Goal: Task Accomplishment & Management: Complete application form

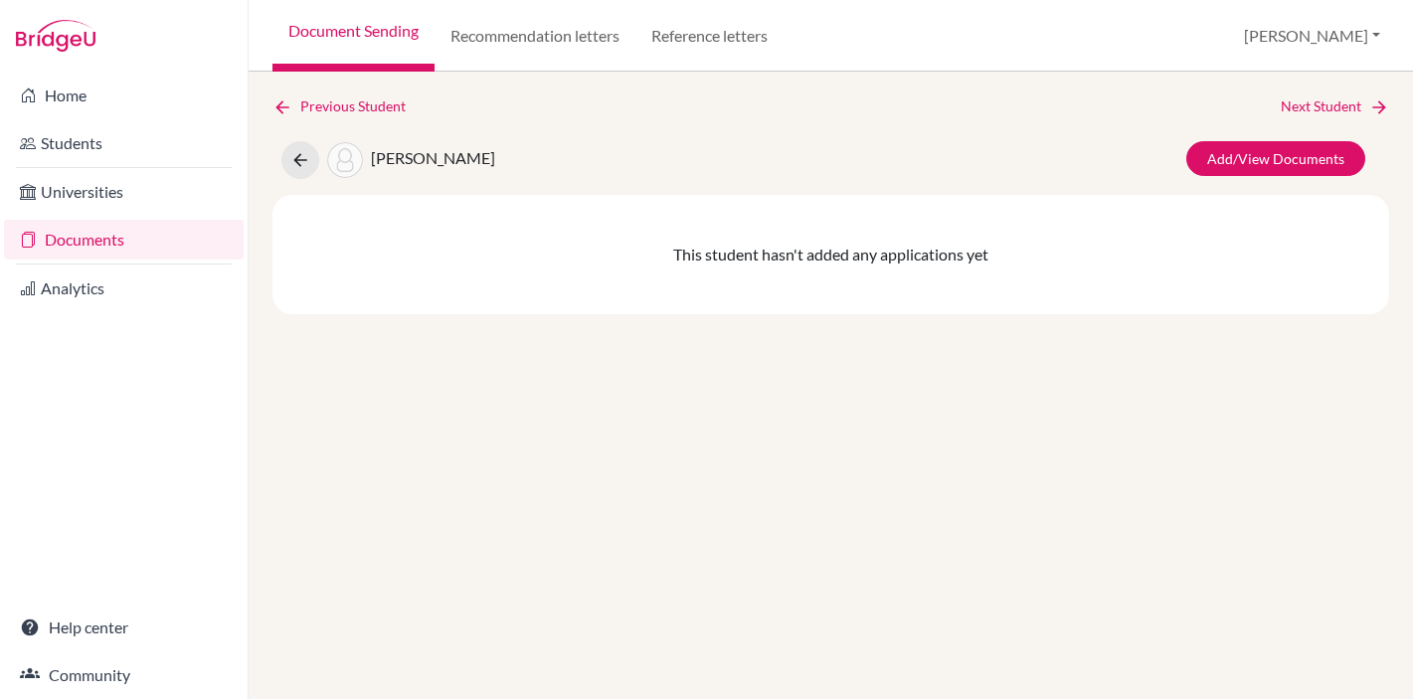
click at [334, 27] on link "Document Sending" at bounding box center [353, 36] width 162 height 72
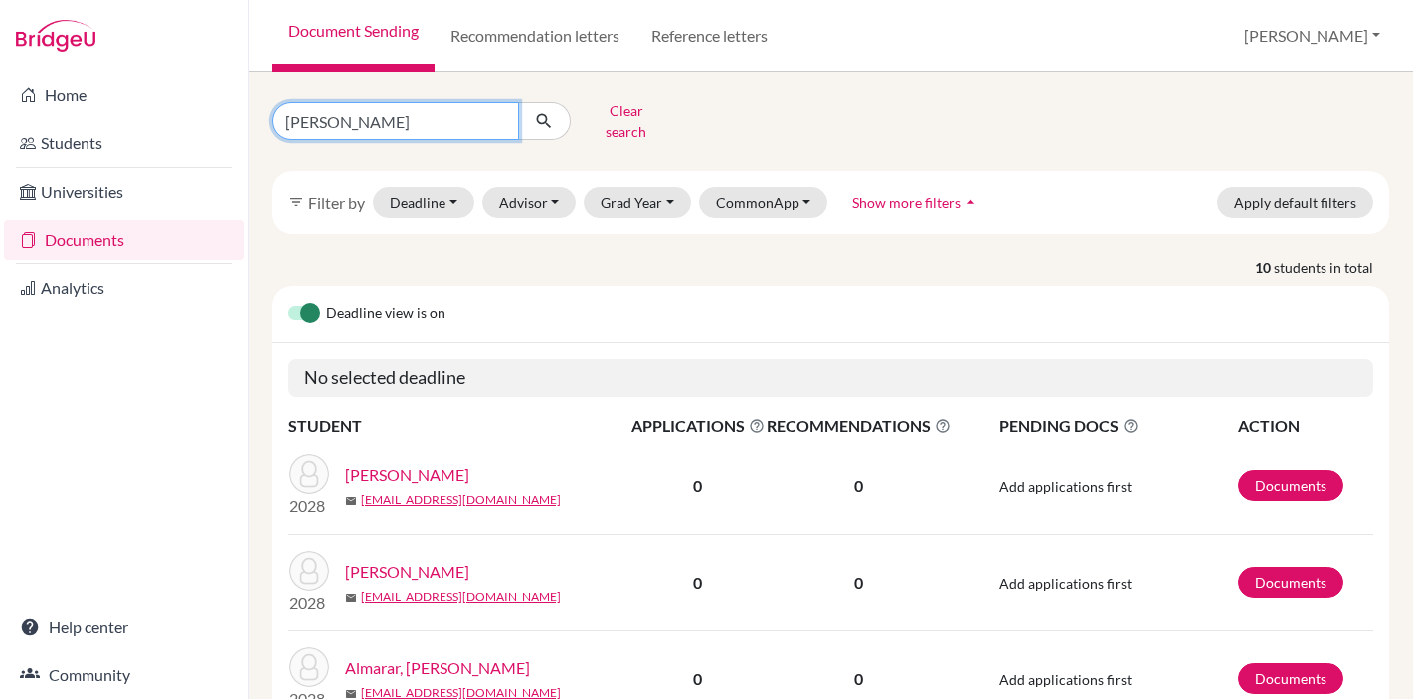
click at [296, 121] on input "mariam" at bounding box center [395, 121] width 247 height 38
type input "medeya"
click button "submit" at bounding box center [544, 121] width 53 height 38
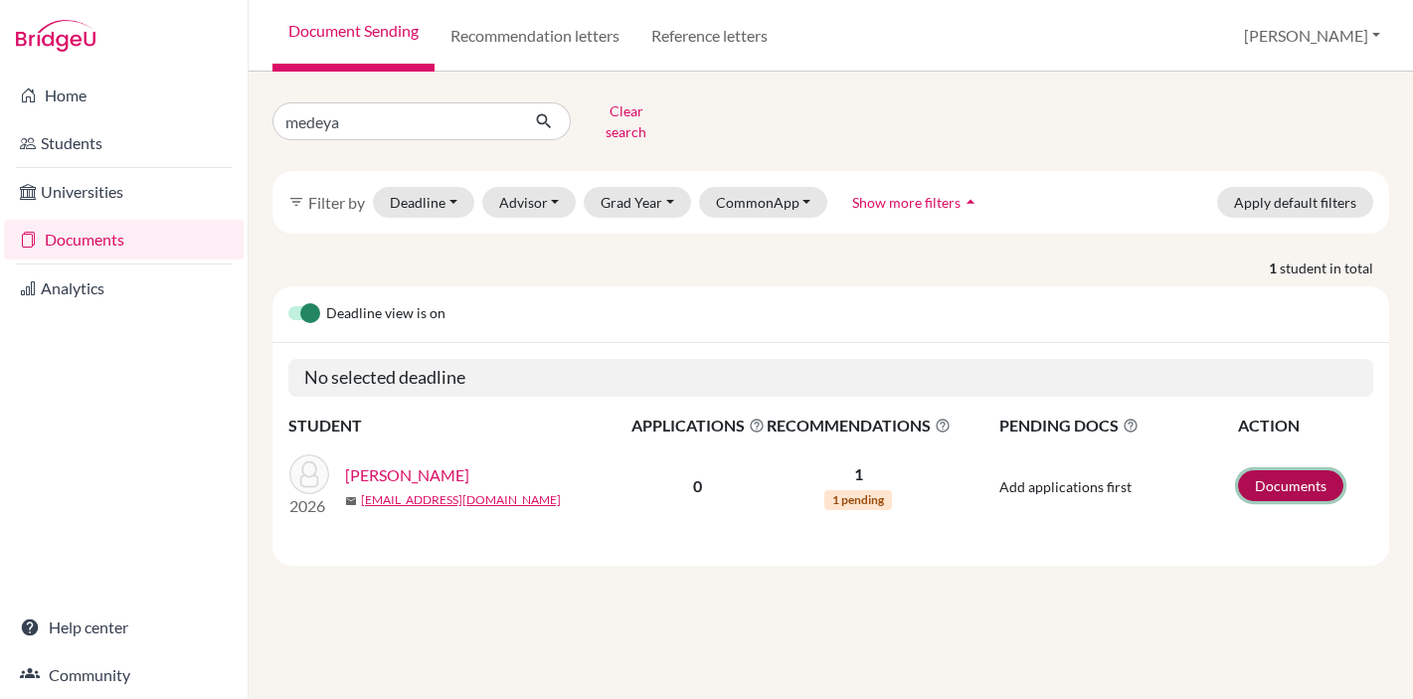
click at [1285, 470] on link "Documents" at bounding box center [1290, 485] width 105 height 31
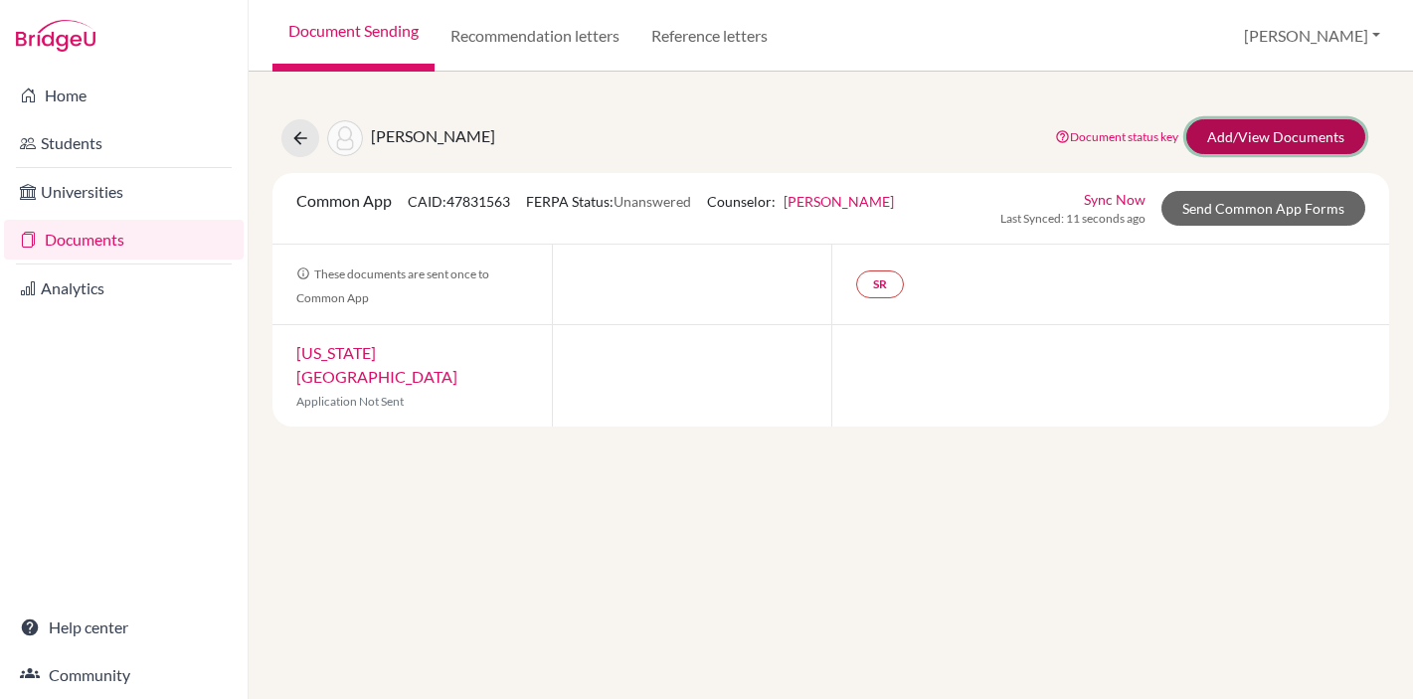
click at [1278, 143] on link "Add/View Documents" at bounding box center [1275, 136] width 179 height 35
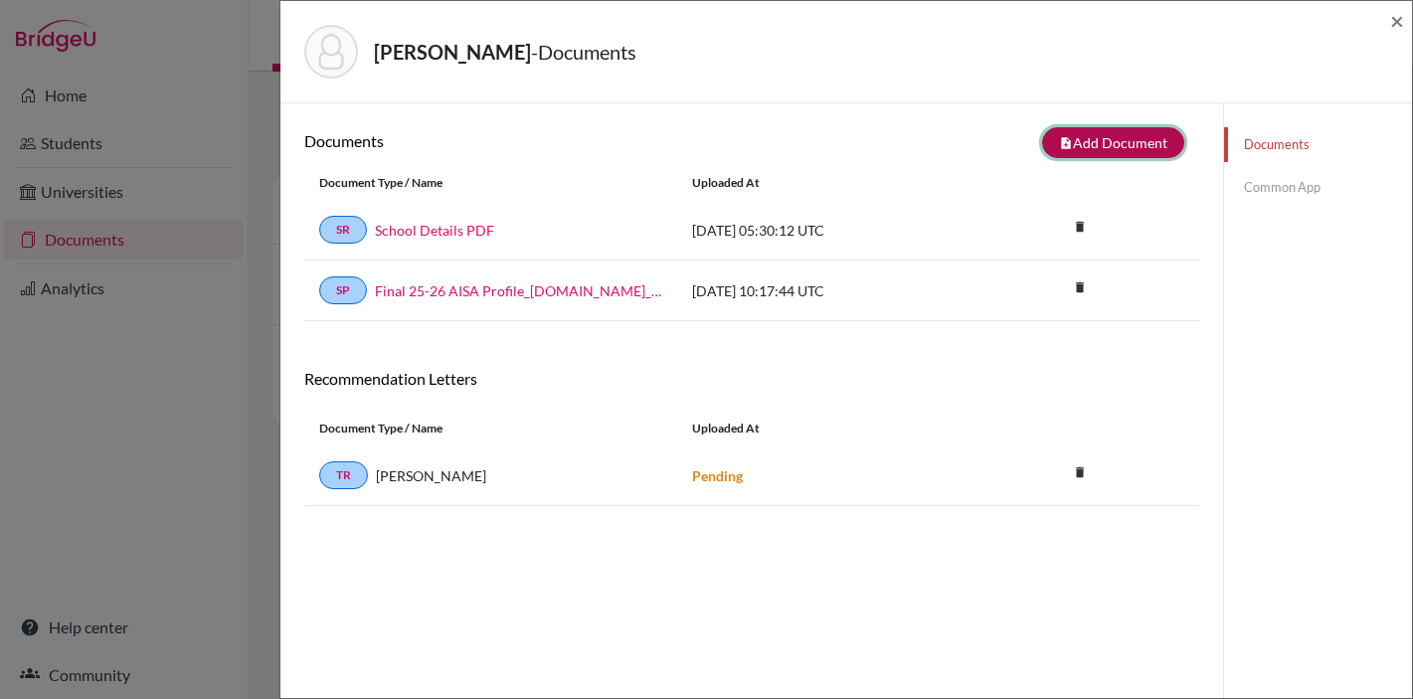
click at [1125, 138] on button "note_add Add Document" at bounding box center [1113, 142] width 142 height 31
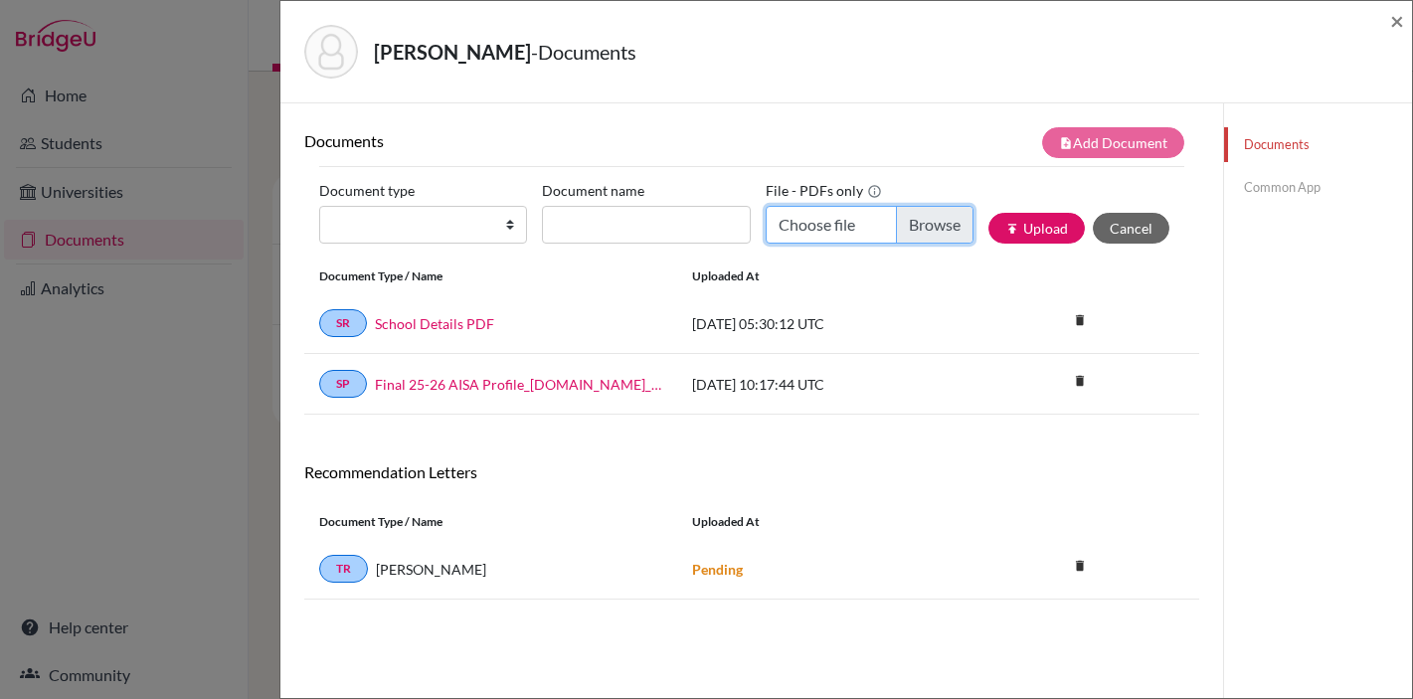
click at [929, 223] on input "Choose file" at bounding box center [870, 225] width 208 height 38
type input "C:\fakepath\AISA_Transcript_official_S1 Almheiri, Medeya.pdf"
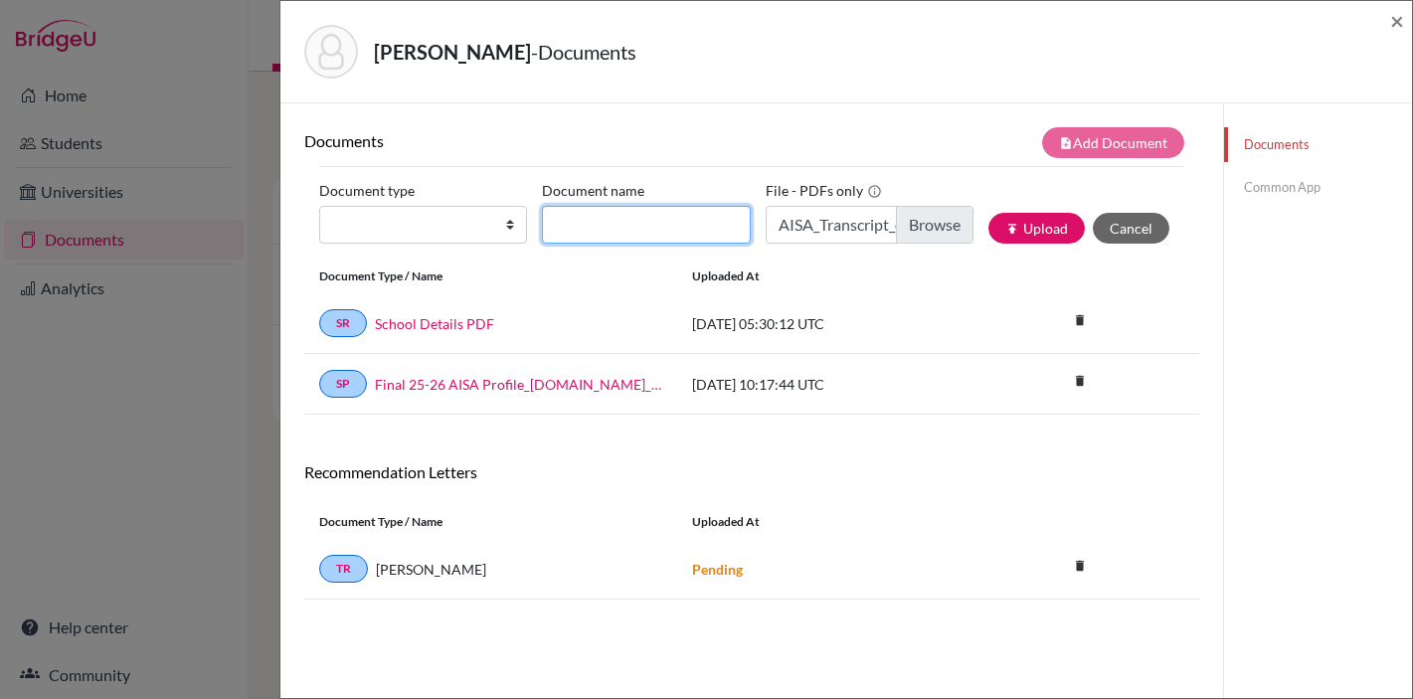
click at [612, 227] on input "Document name" at bounding box center [646, 225] width 208 height 38
type input "Transcript Sept"
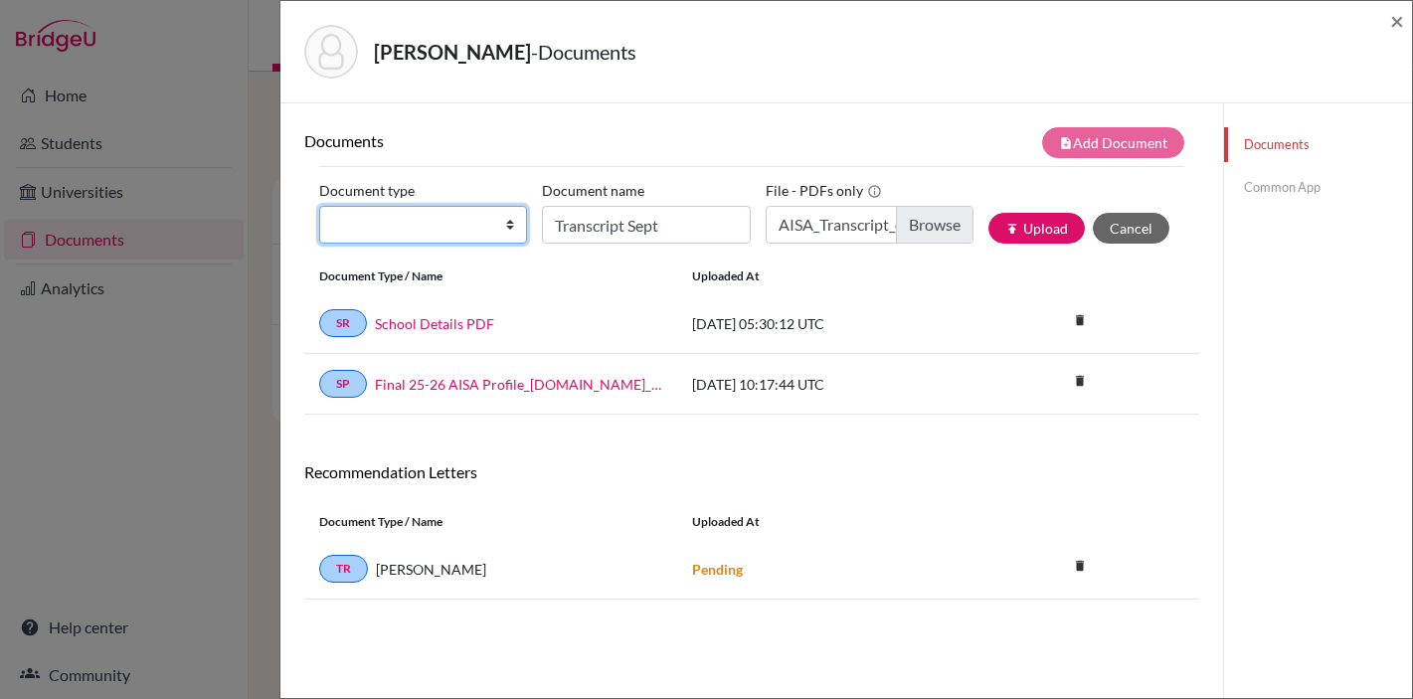
click at [475, 230] on select "Change explanation for Common App reports Counselor recommendation Internationa…" at bounding box center [423, 225] width 208 height 38
select select "2"
click at [319, 206] on select "Change explanation for Common App reports Counselor recommendation Internationa…" at bounding box center [423, 225] width 208 height 38
click at [1042, 226] on button "publish Upload" at bounding box center [1036, 228] width 96 height 31
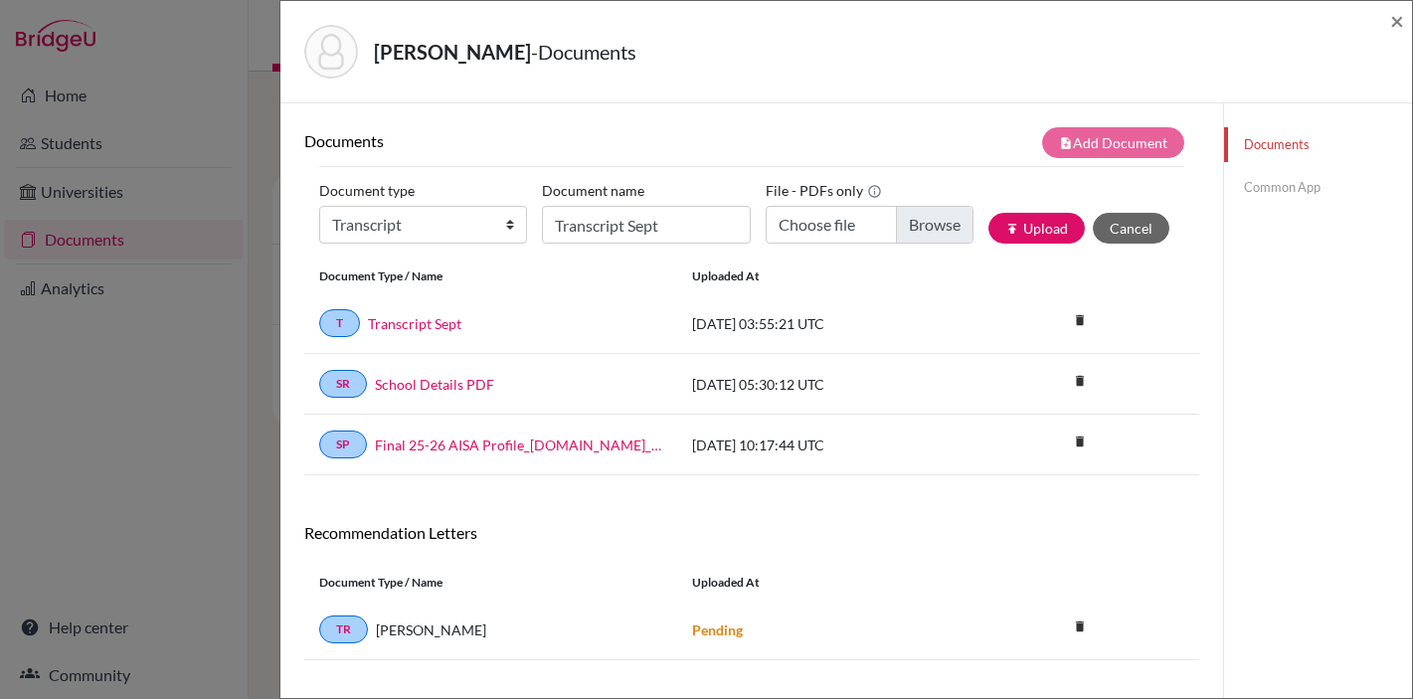
click at [1286, 184] on link "Common App" at bounding box center [1318, 187] width 188 height 35
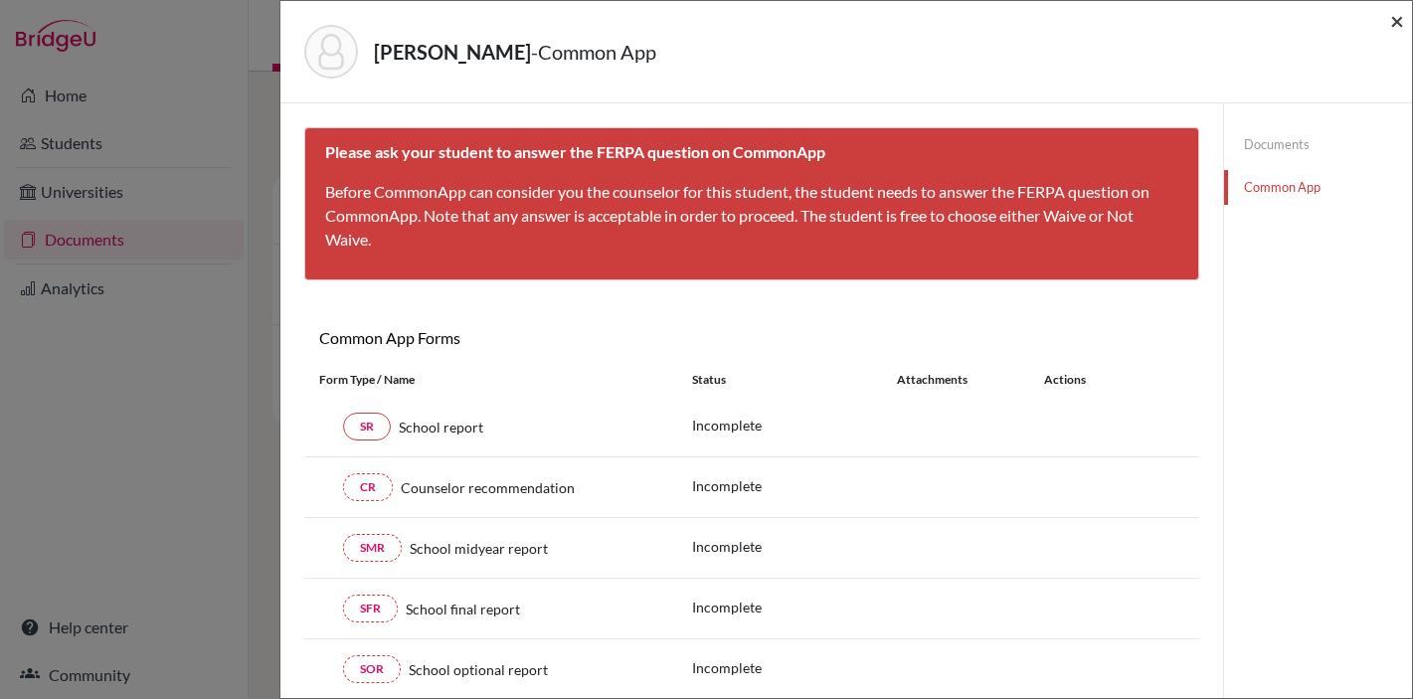
click at [1395, 21] on span "×" at bounding box center [1397, 20] width 14 height 29
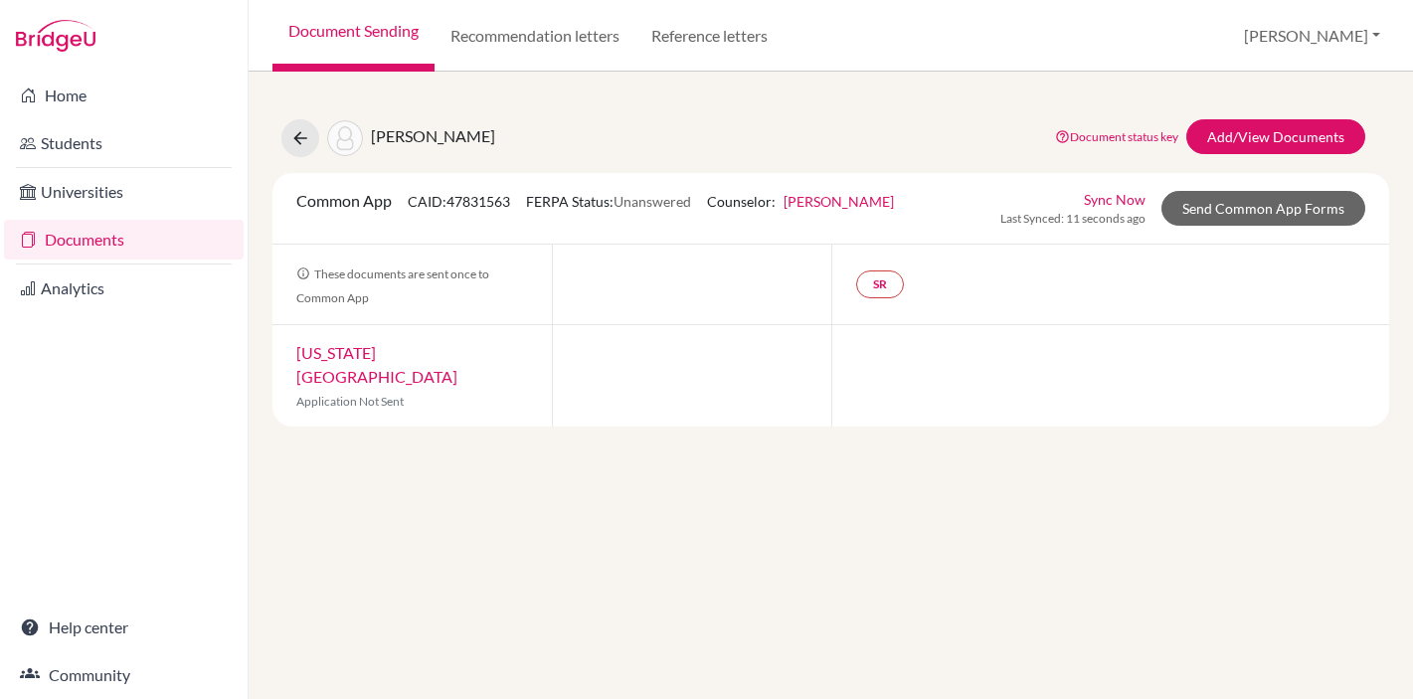
click at [334, 24] on link "Document Sending" at bounding box center [353, 36] width 162 height 72
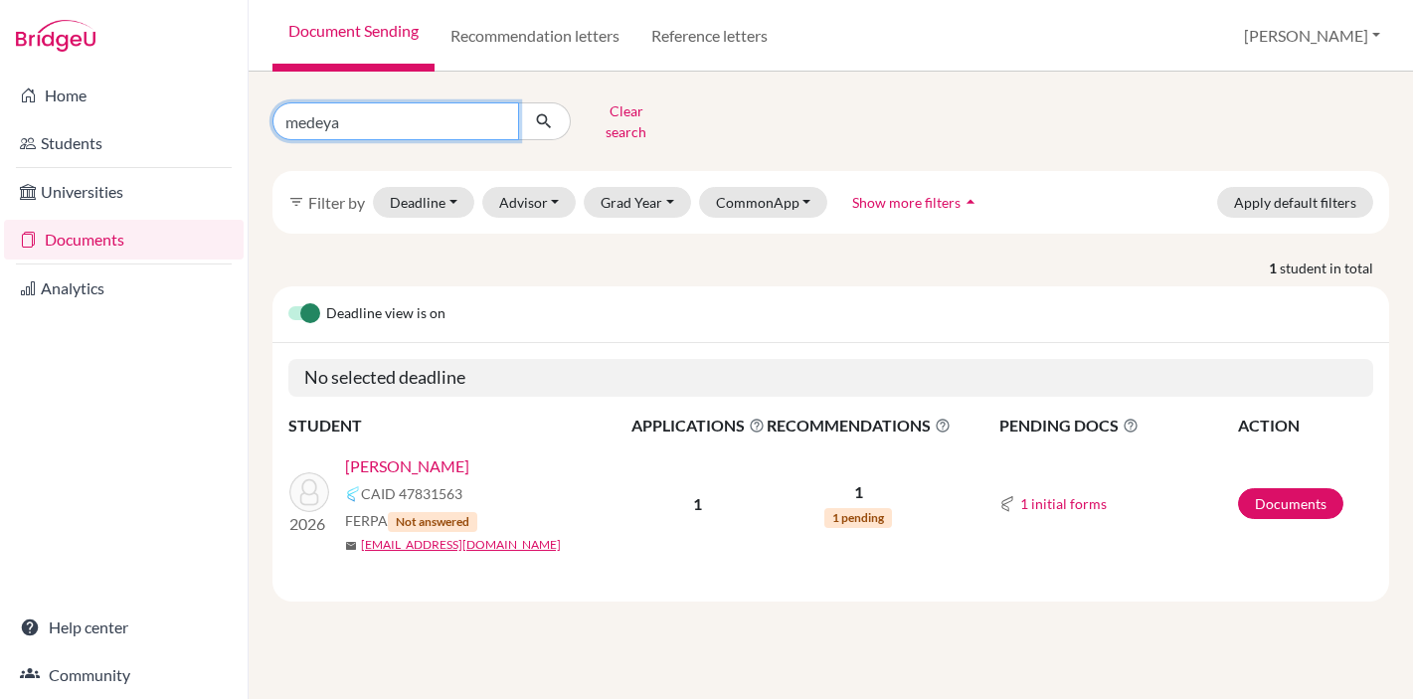
click at [308, 107] on input "medeya" at bounding box center [395, 121] width 247 height 38
type input "rayan"
click at [308, 108] on input "rayan" at bounding box center [395, 121] width 247 height 38
click button "submit" at bounding box center [544, 121] width 53 height 38
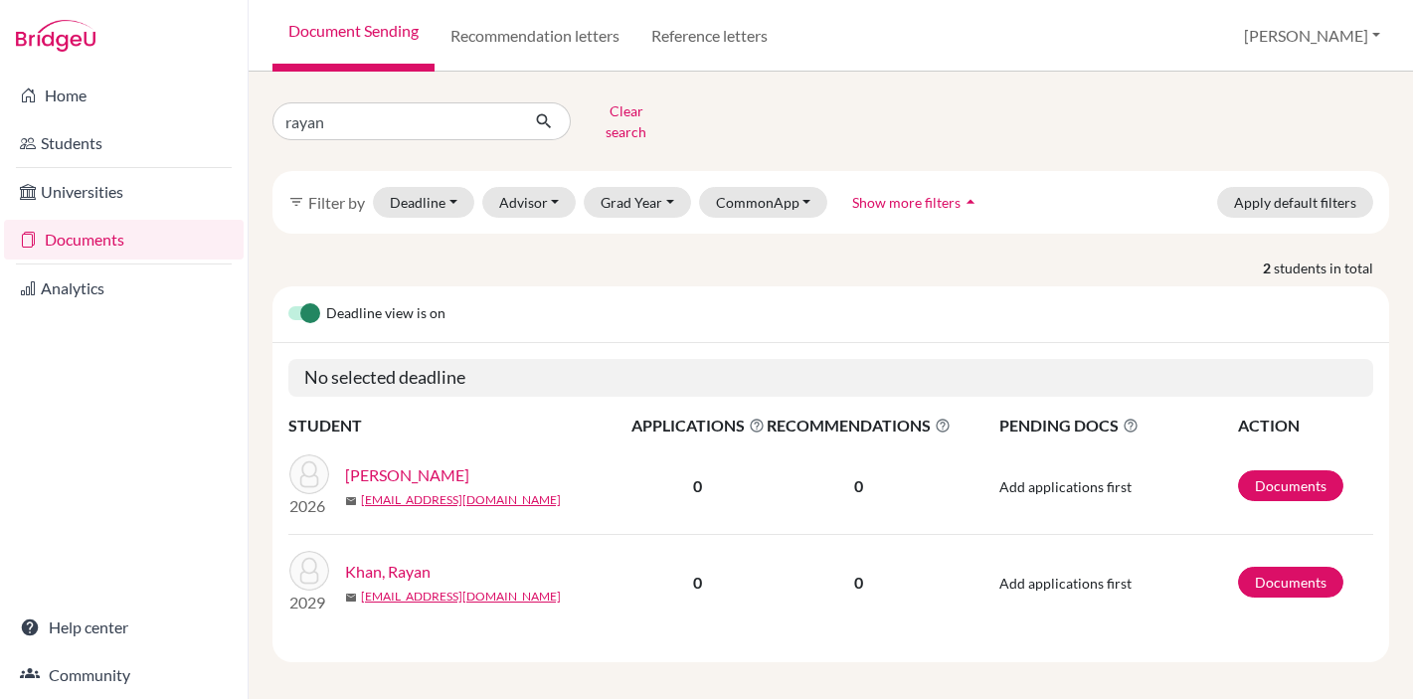
click at [408, 464] on link "[PERSON_NAME]" at bounding box center [407, 475] width 124 height 24
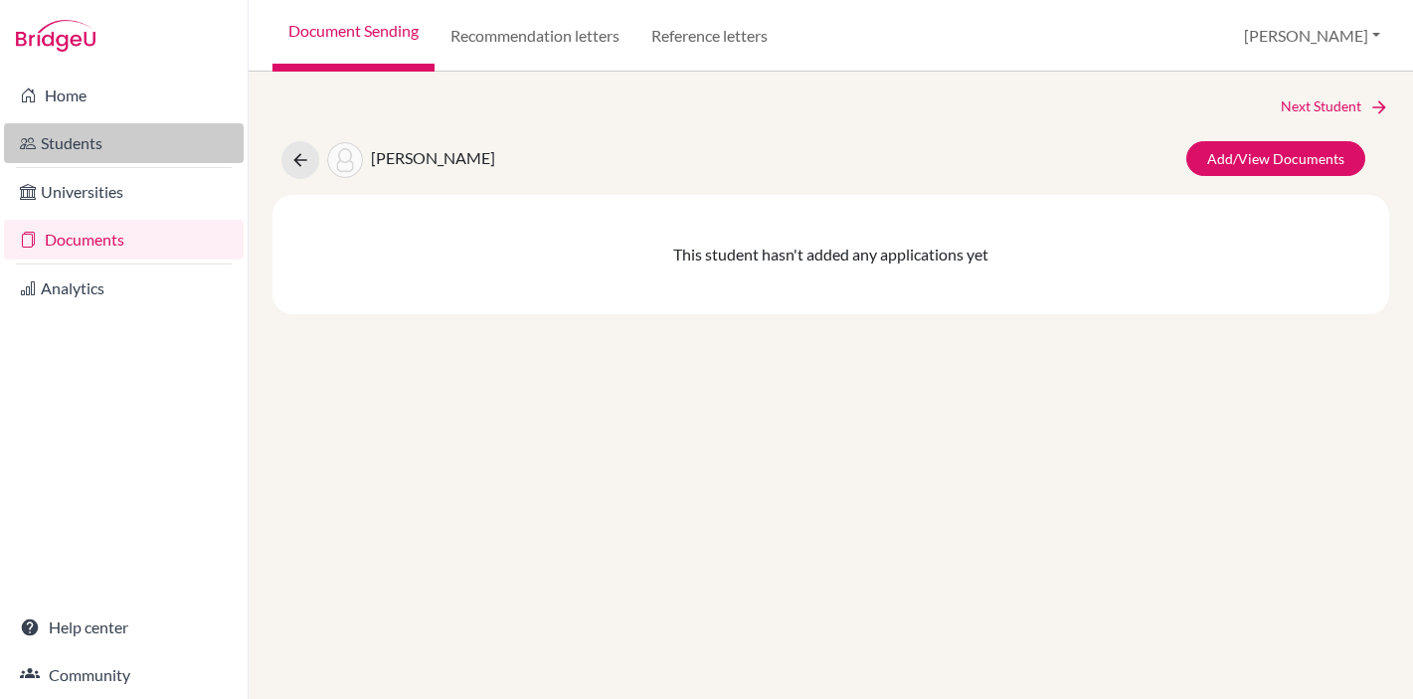
click at [70, 134] on link "Students" at bounding box center [124, 143] width 240 height 40
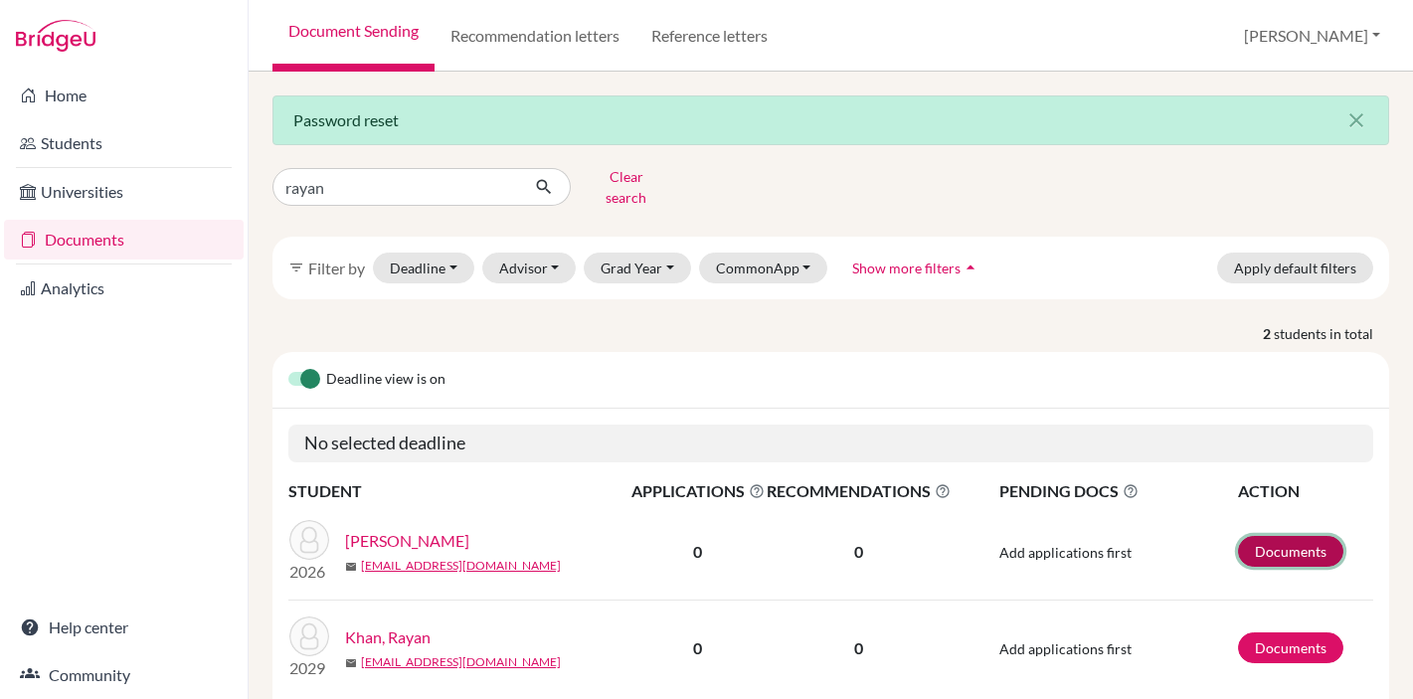
click at [1281, 536] on link "Documents" at bounding box center [1290, 551] width 105 height 31
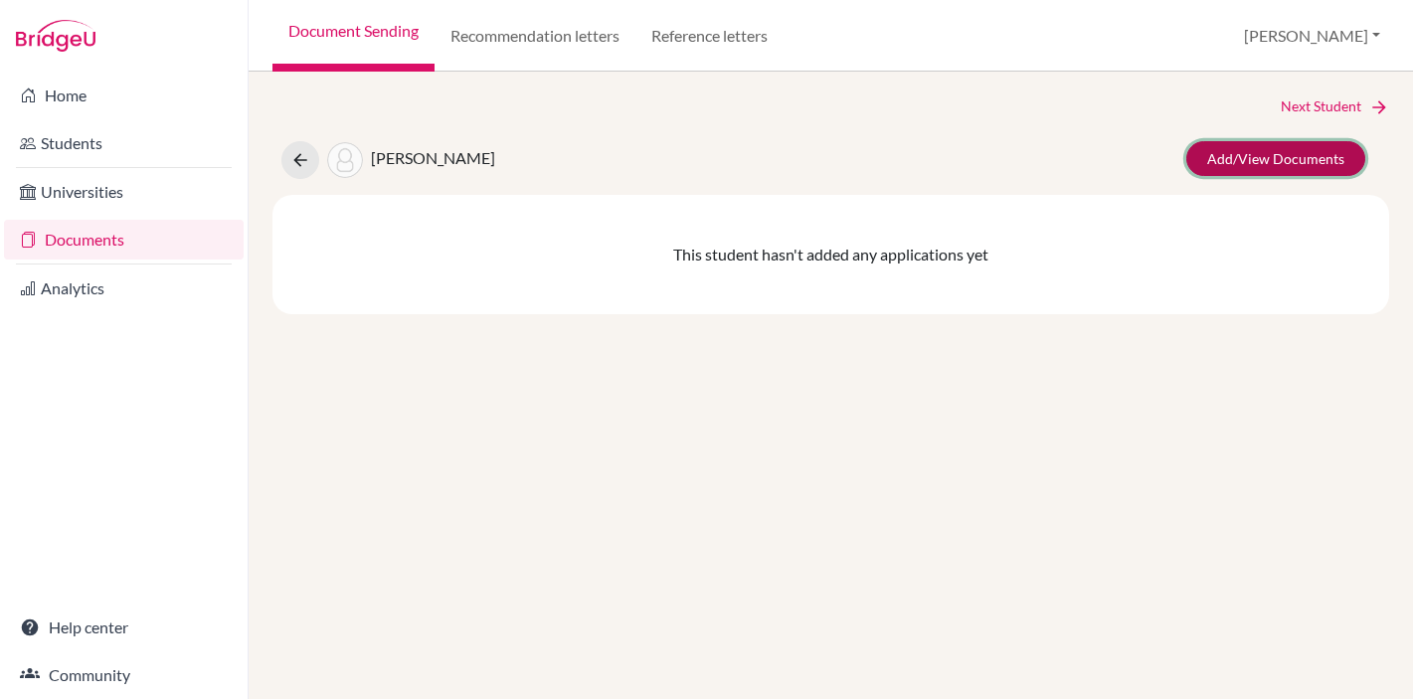
click at [1269, 160] on link "Add/View Documents" at bounding box center [1275, 158] width 179 height 35
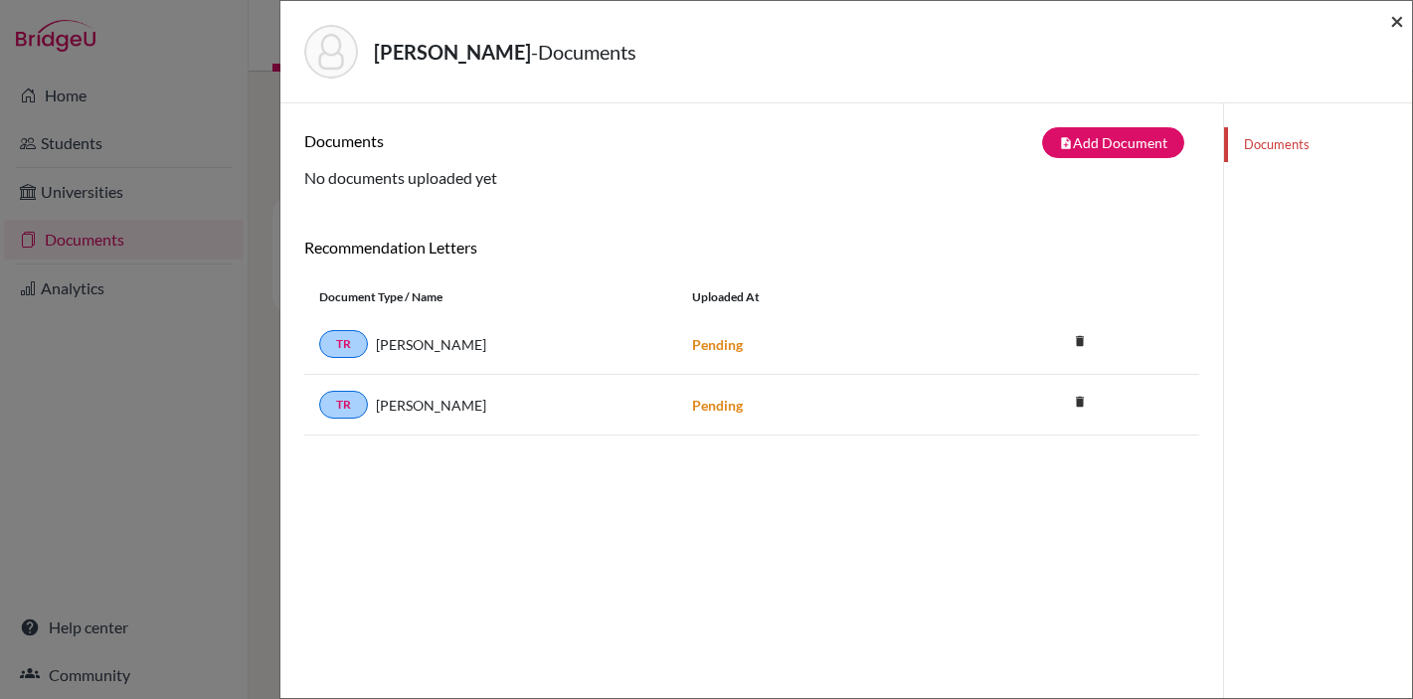
click at [1396, 20] on span "×" at bounding box center [1397, 20] width 14 height 29
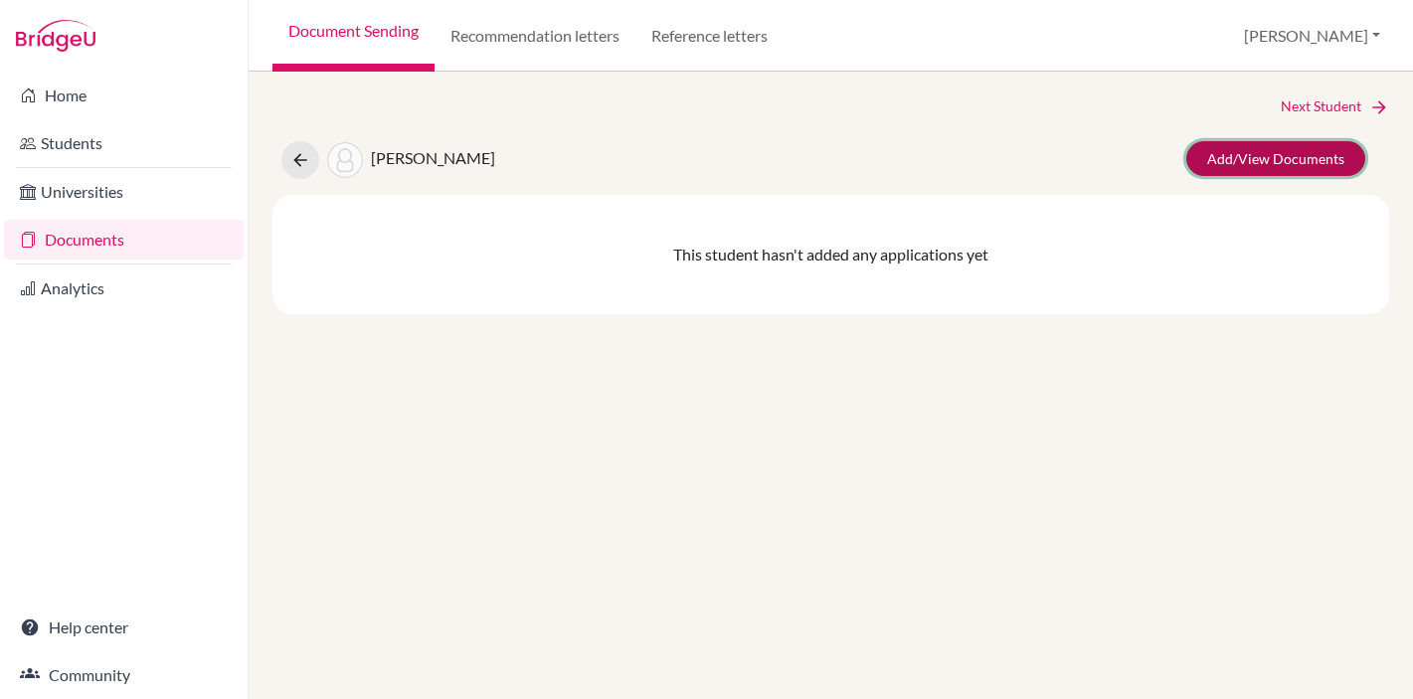
click at [1244, 164] on link "Add/View Documents" at bounding box center [1275, 158] width 179 height 35
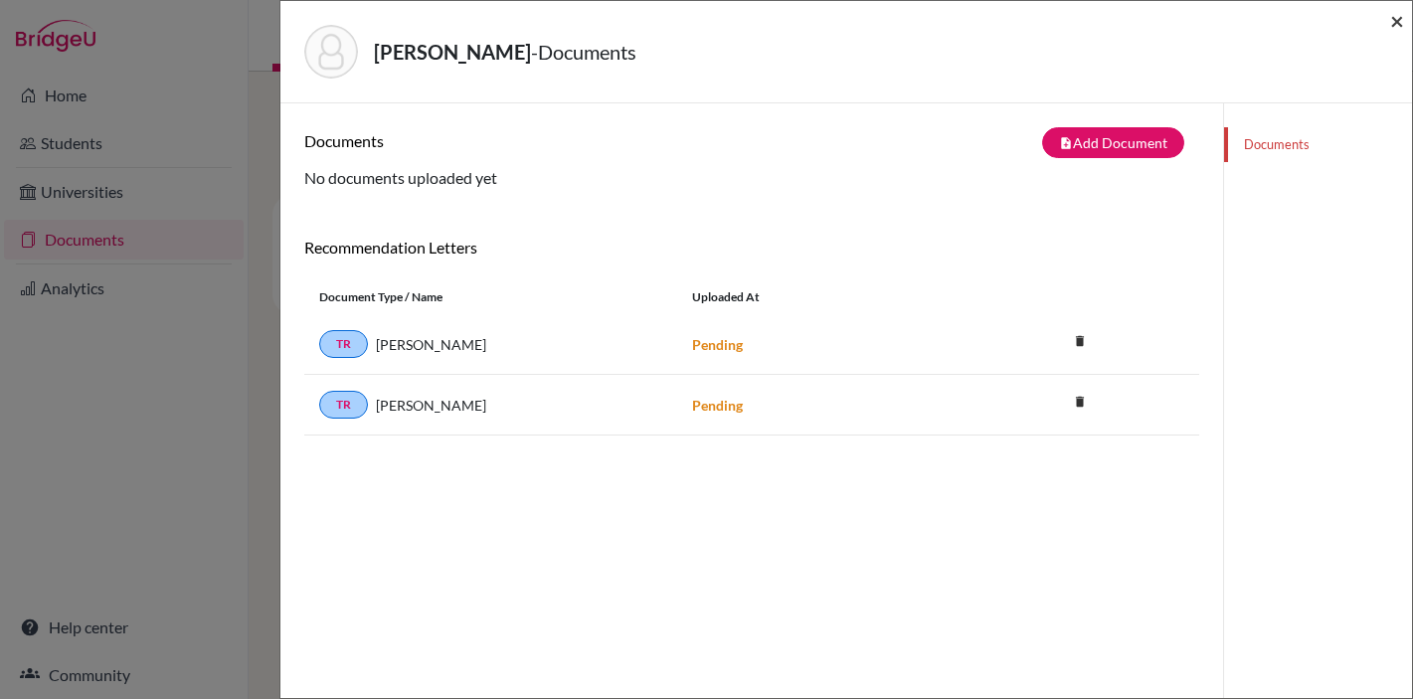
click at [1403, 23] on span "×" at bounding box center [1397, 20] width 14 height 29
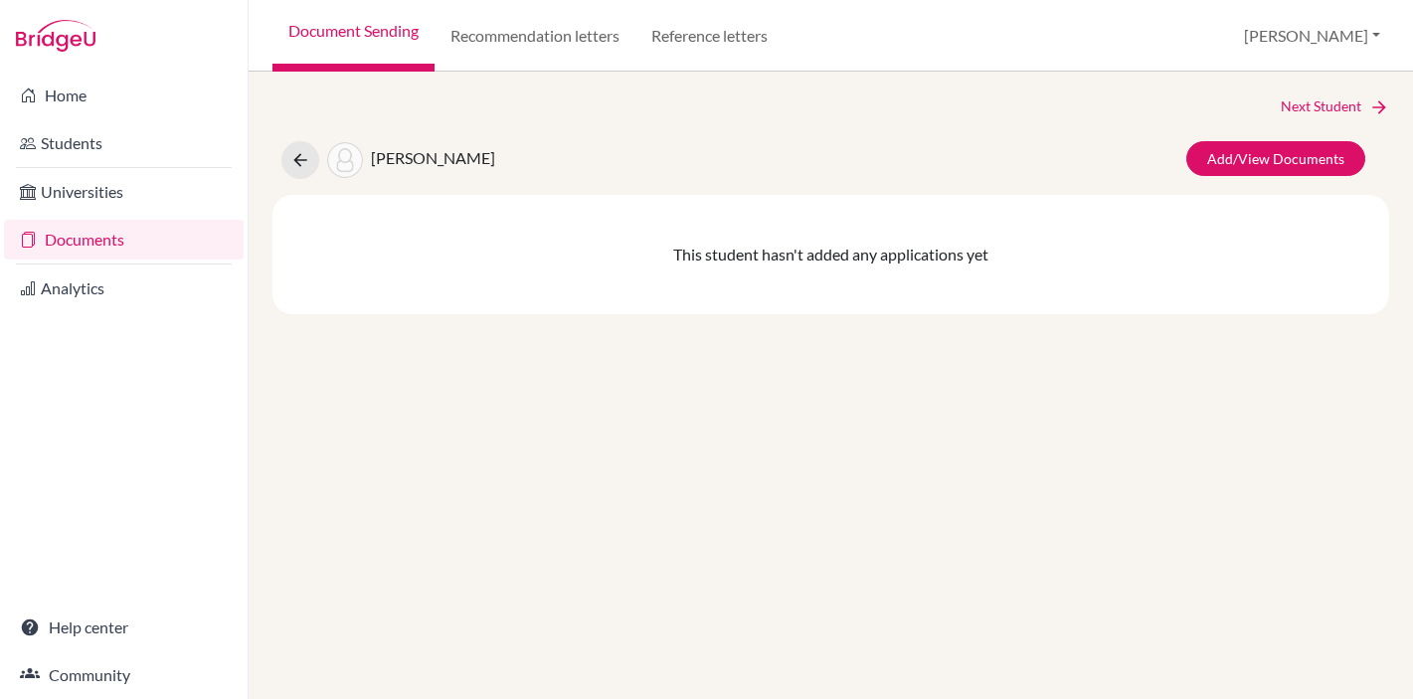
click at [87, 244] on link "Documents" at bounding box center [124, 240] width 240 height 40
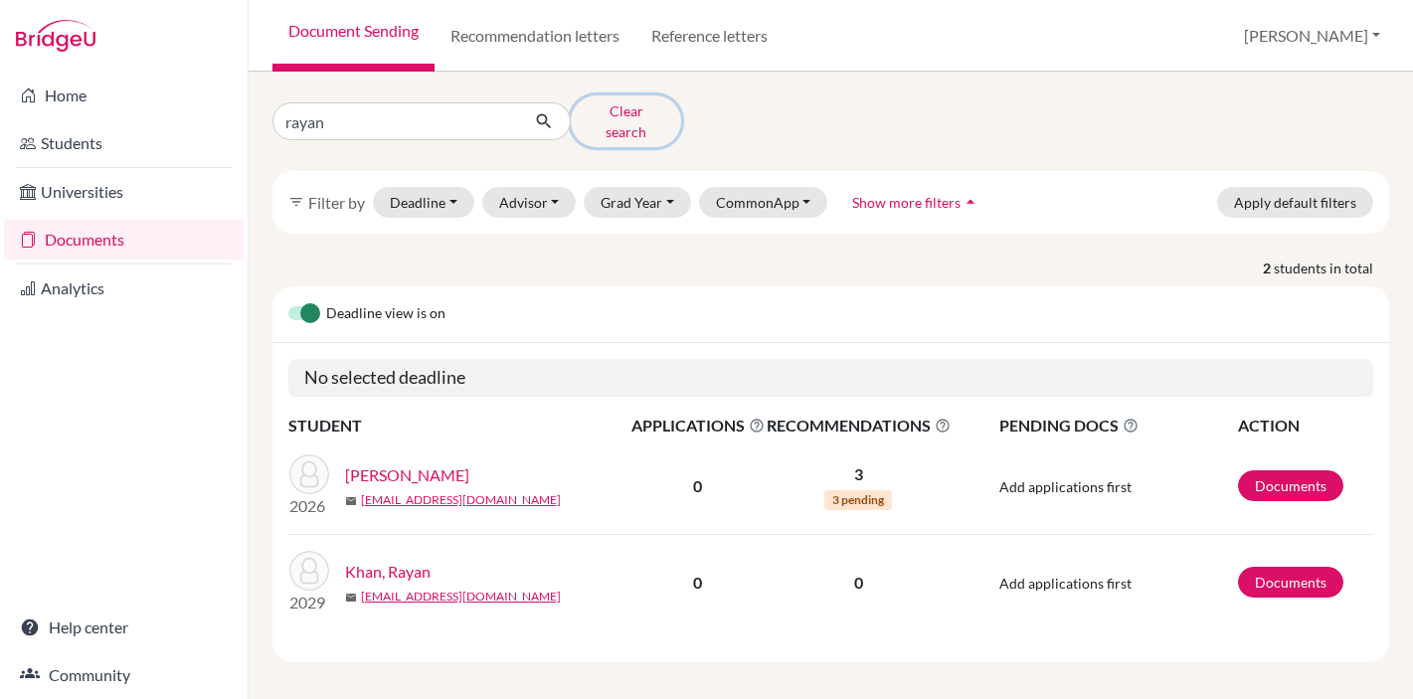
click at [615, 115] on button "Clear search" at bounding box center [626, 121] width 110 height 52
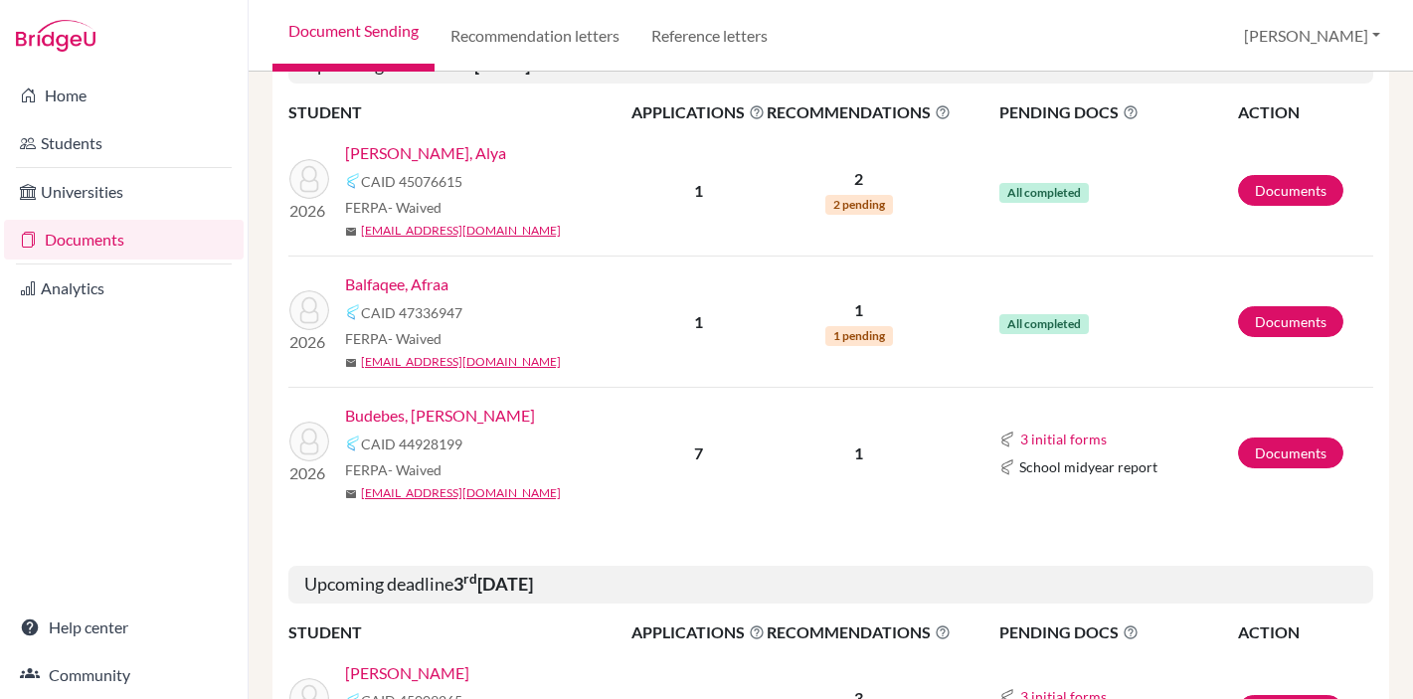
scroll to position [566, 0]
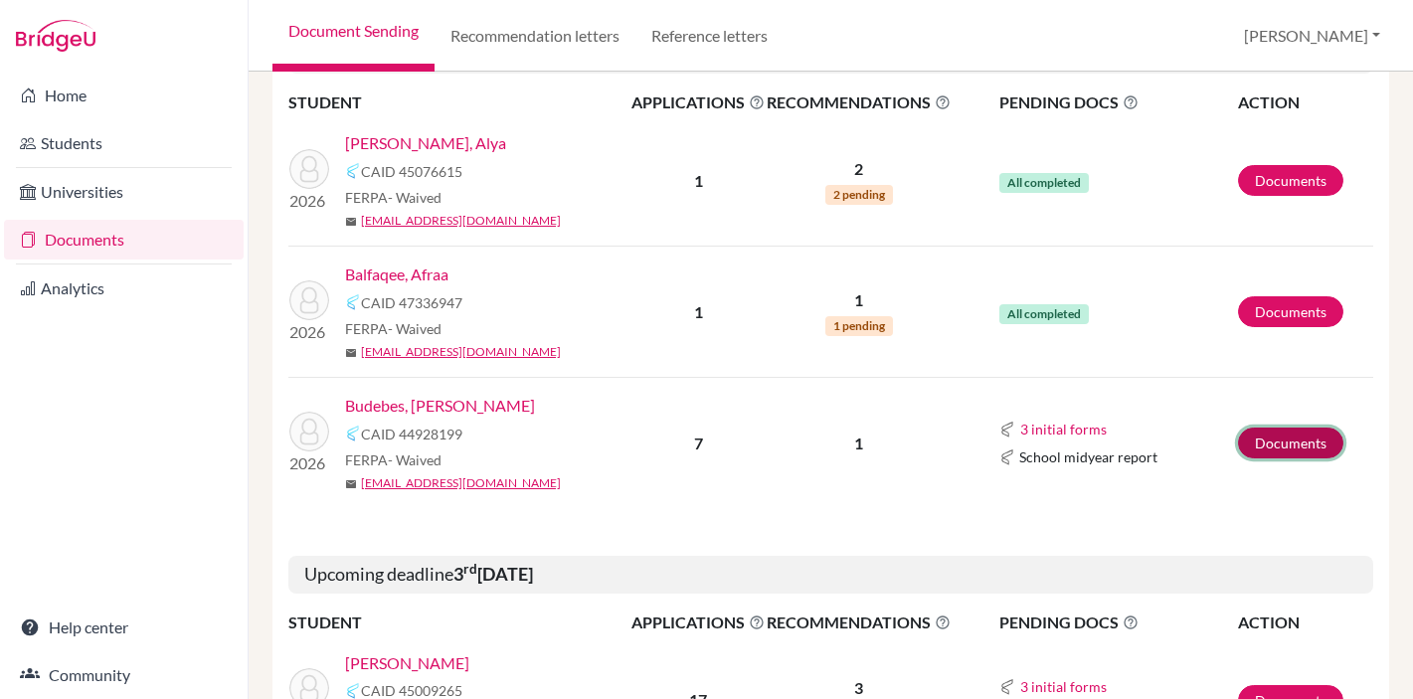
click at [1270, 442] on link "Documents" at bounding box center [1290, 443] width 105 height 31
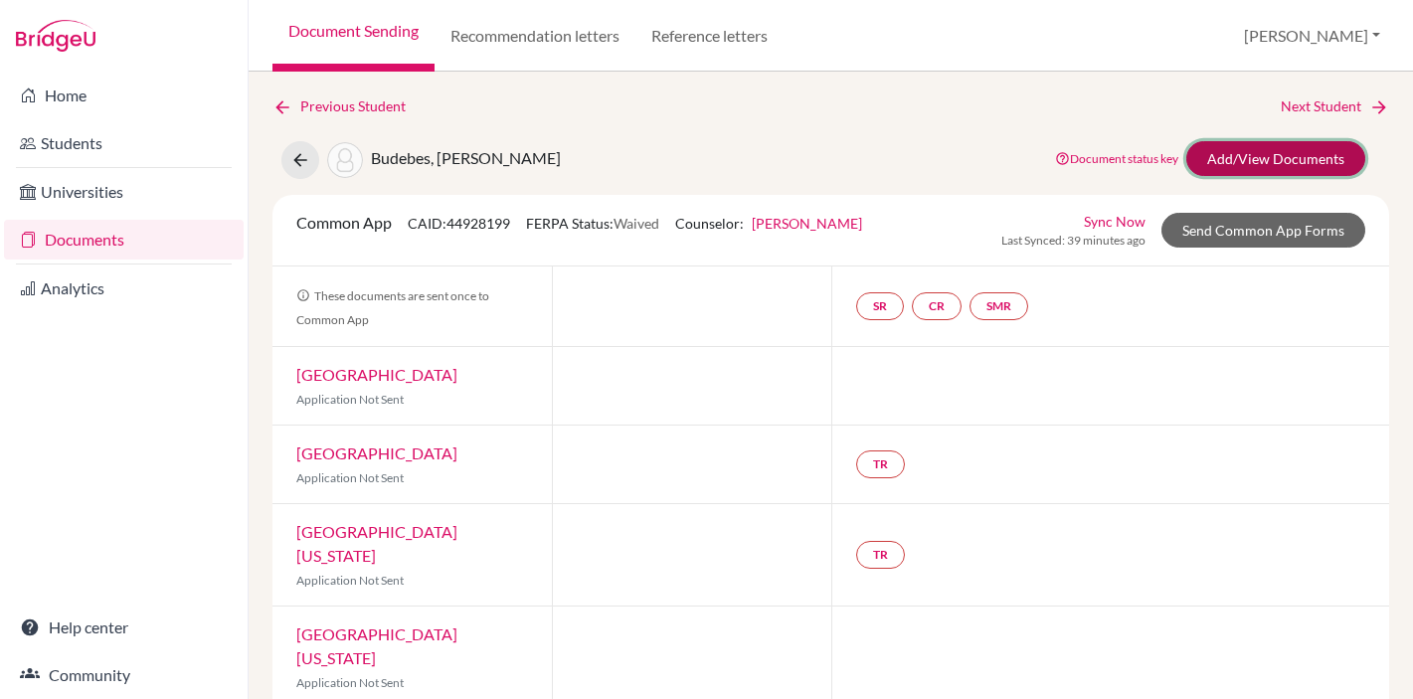
click at [1269, 158] on link "Add/View Documents" at bounding box center [1275, 158] width 179 height 35
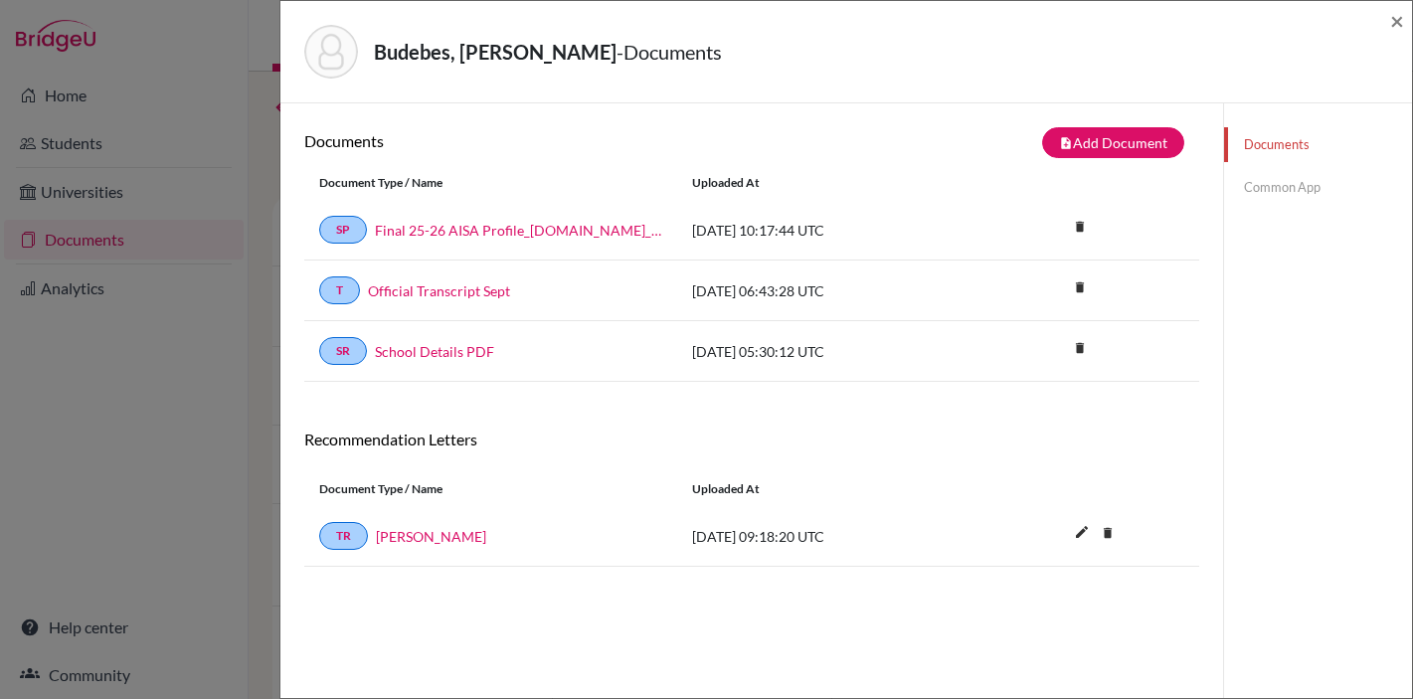
click at [1285, 188] on link "Common App" at bounding box center [1318, 187] width 188 height 35
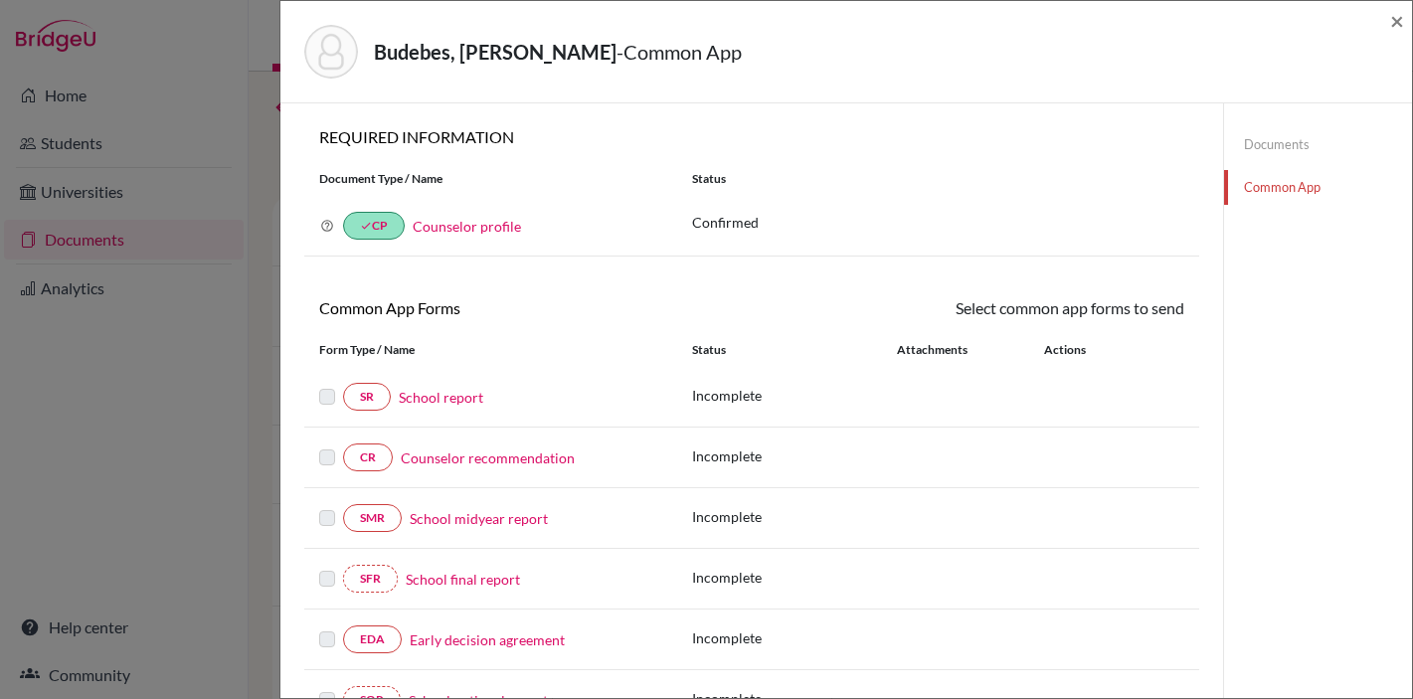
click at [433, 401] on link "School report" at bounding box center [441, 397] width 85 height 21
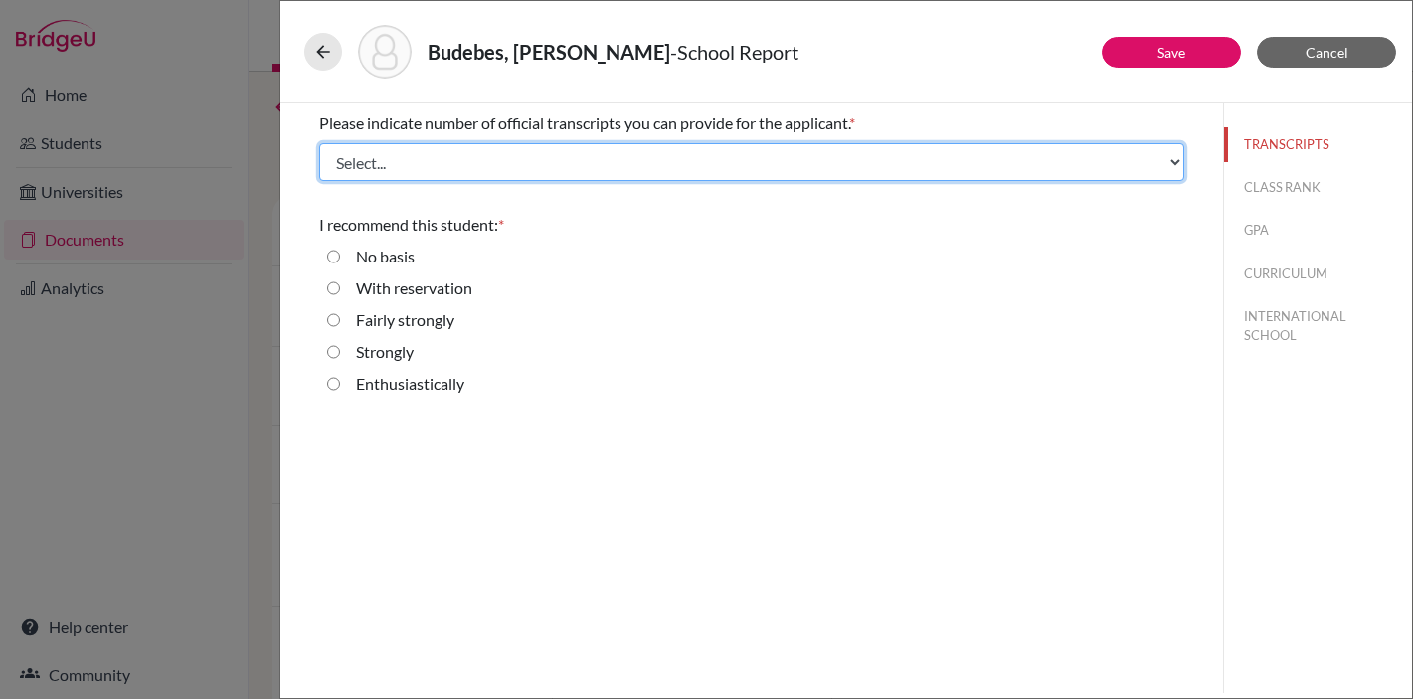
click at [546, 157] on select "Select... 1 2 3 4" at bounding box center [751, 162] width 865 height 38
select select "1"
click at [319, 143] on select "Select... 1 2 3 4" at bounding box center [751, 162] width 865 height 38
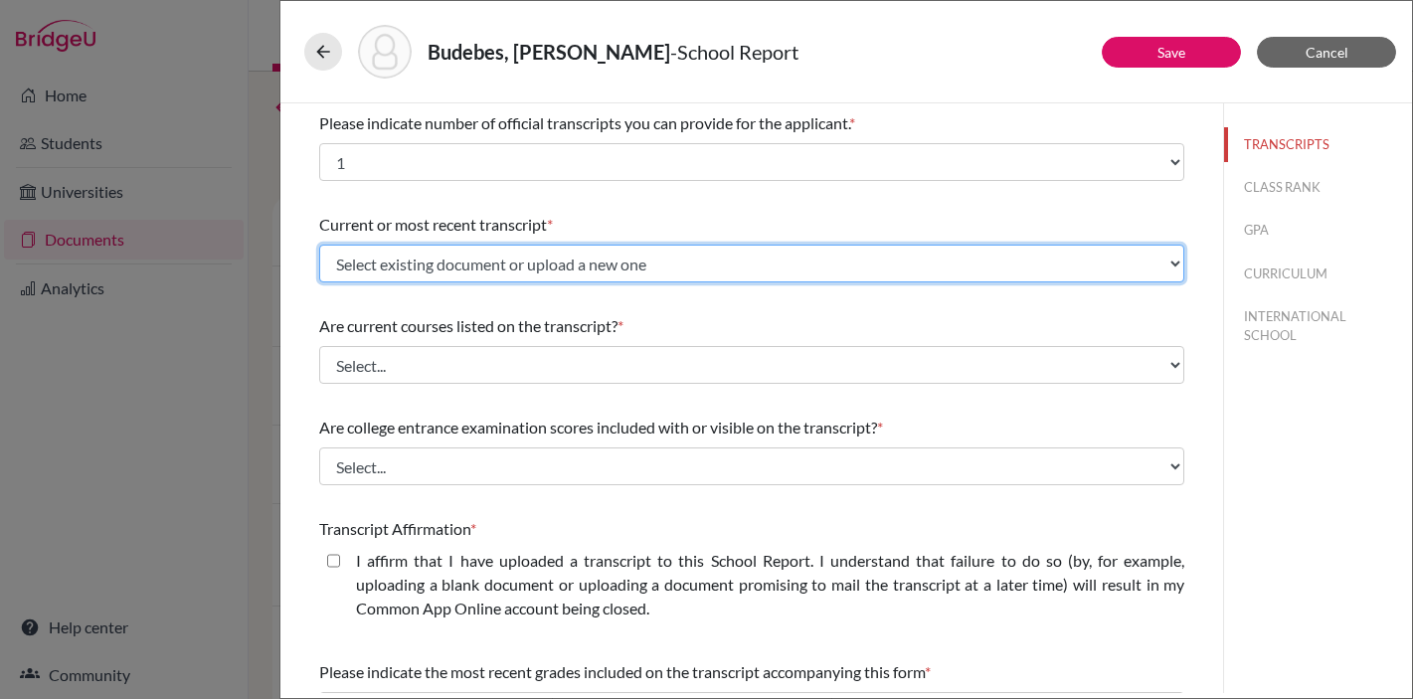
click at [515, 261] on select "Select existing document or upload a new one Official Transcript Sept Upload Ne…" at bounding box center [751, 264] width 865 height 38
select select "662223"
click at [319, 245] on select "Select existing document or upload a new one Official Transcript Sept Upload Ne…" at bounding box center [751, 264] width 865 height 38
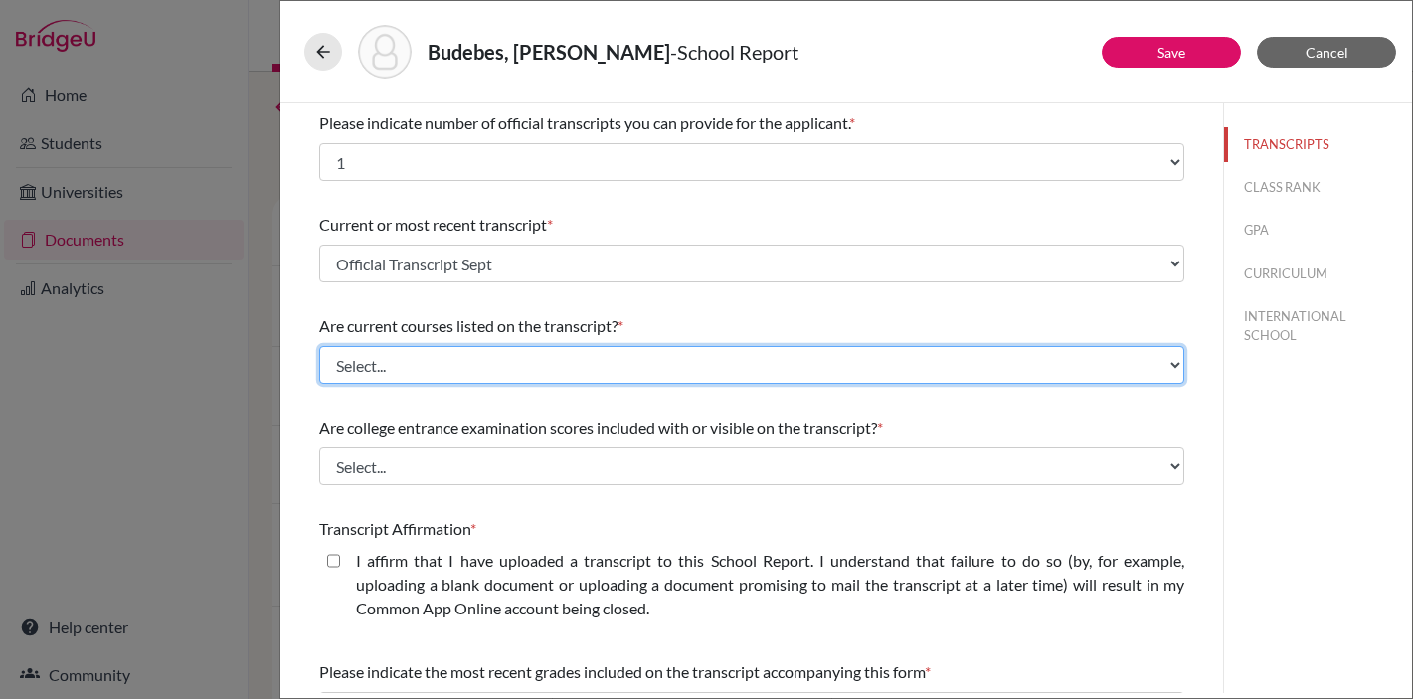
click at [525, 365] on select "Select... Yes No" at bounding box center [751, 365] width 865 height 38
select select "1"
click at [319, 346] on select "Select... Yes No" at bounding box center [751, 365] width 865 height 38
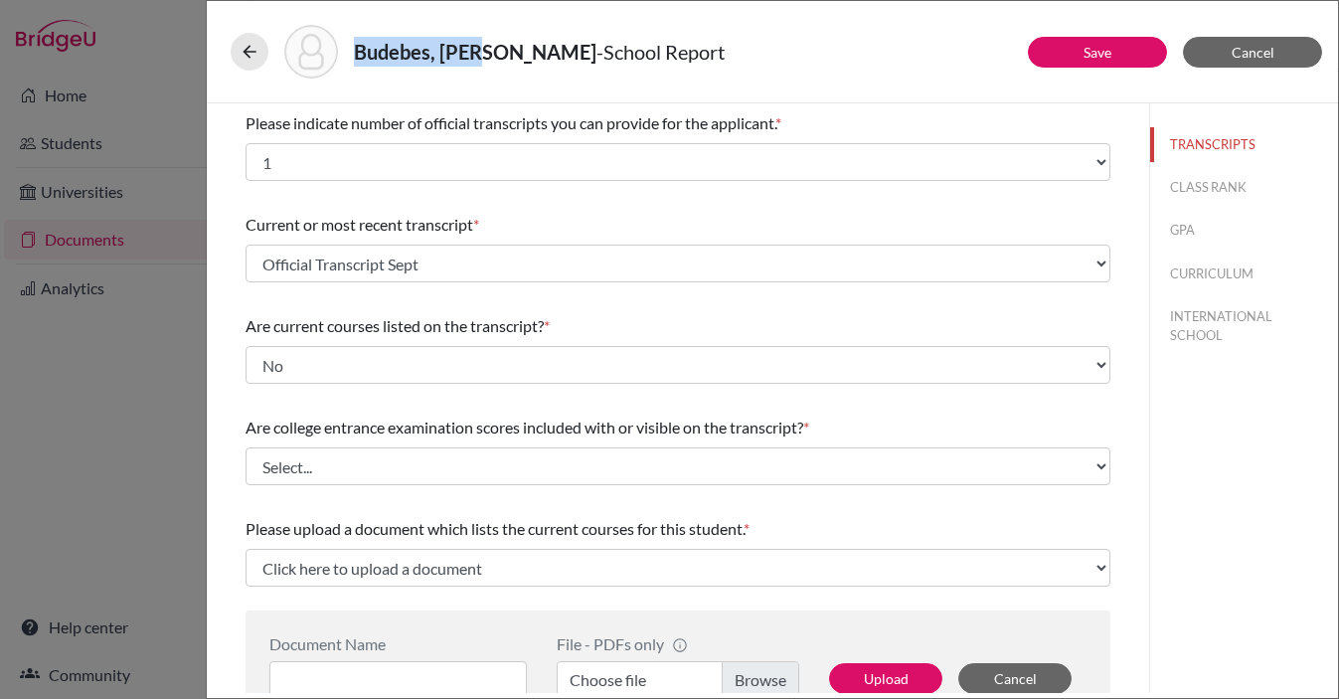
drag, startPoint x: 479, startPoint y: 56, endPoint x: 358, endPoint y: 63, distance: 121.5
click at [358, 63] on h5 "Budebes, Sara - School Report" at bounding box center [539, 52] width 371 height 30
copy strong "Budebes, Sara"
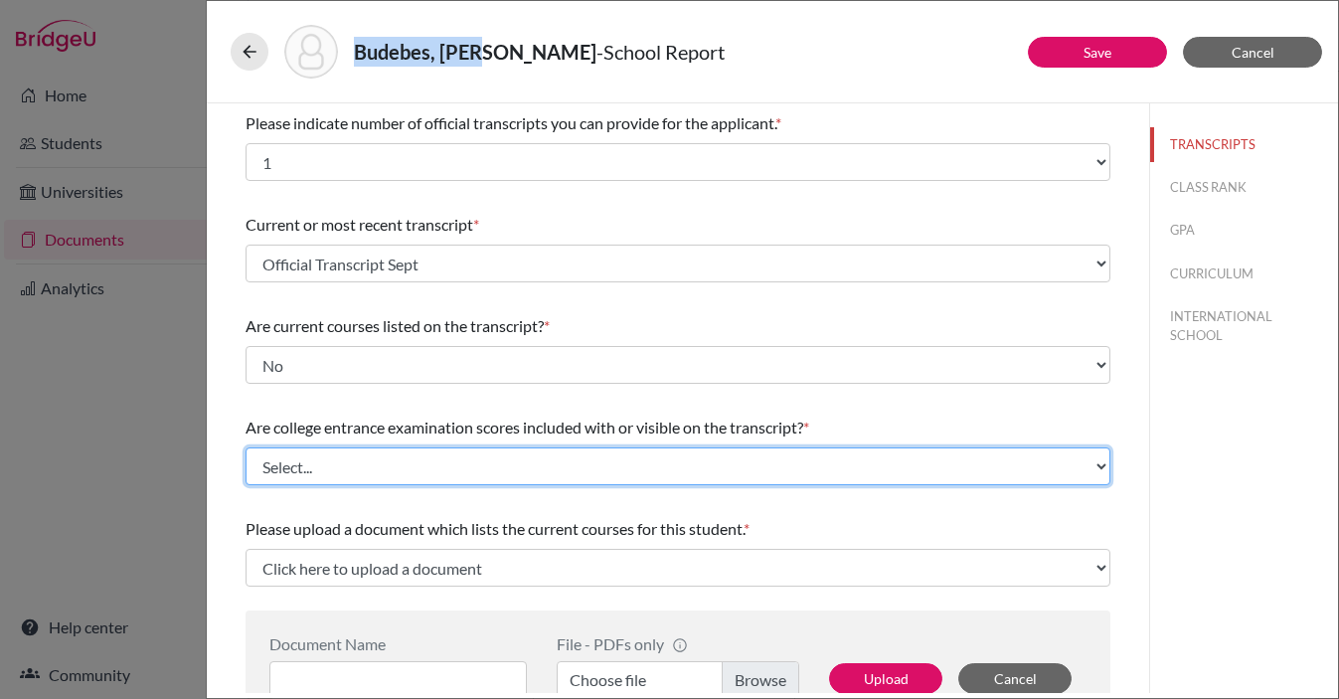
click at [391, 468] on select "Select... Yes No" at bounding box center [678, 466] width 865 height 38
select select "1"
click at [246, 447] on select "Select... Yes No" at bounding box center [678, 466] width 865 height 38
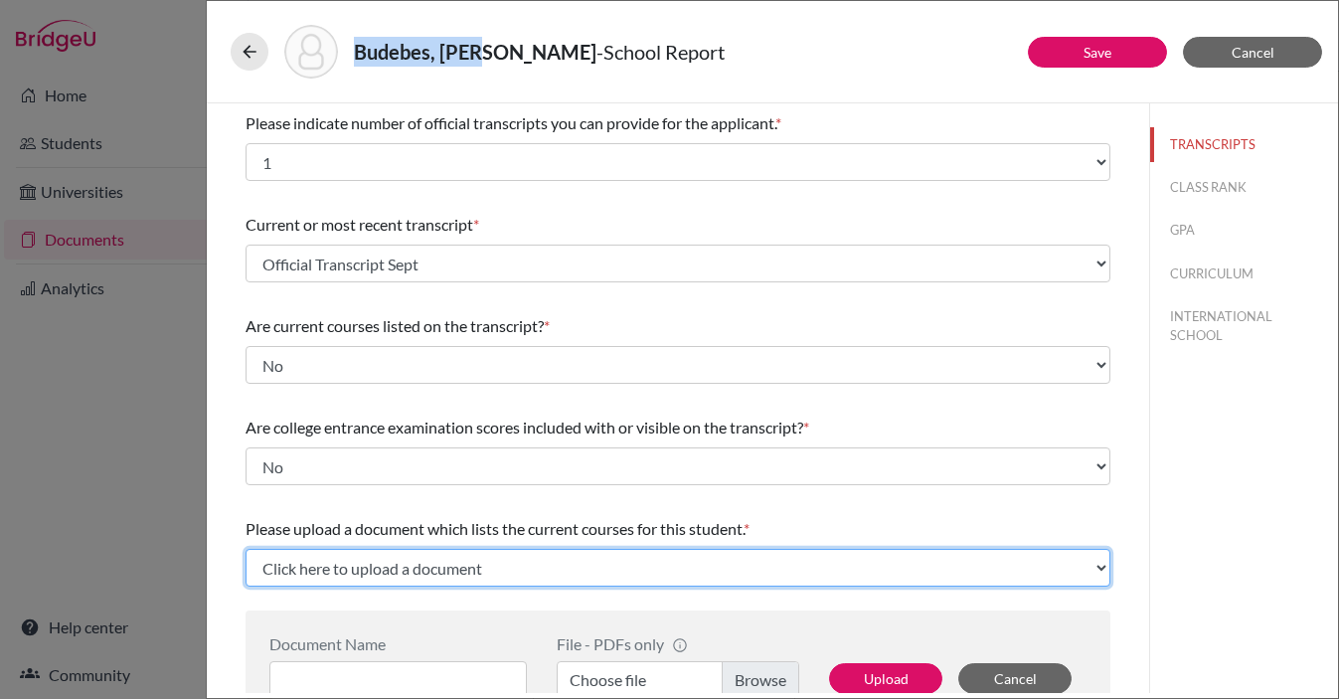
click at [437, 568] on select "Click here to upload a document Upload New File" at bounding box center [678, 568] width 865 height 38
select select "Upload New File"
click at [246, 549] on select "Click here to upload a document Upload New File" at bounding box center [678, 568] width 865 height 38
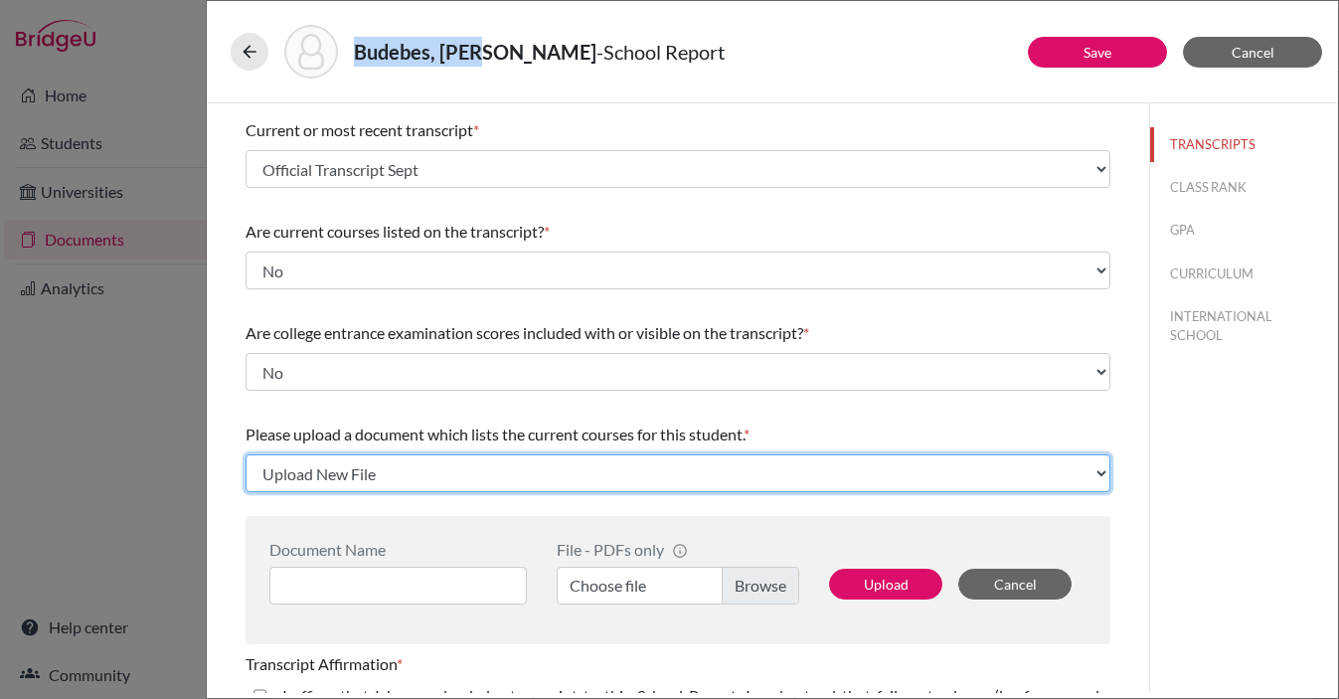
scroll to position [145, 0]
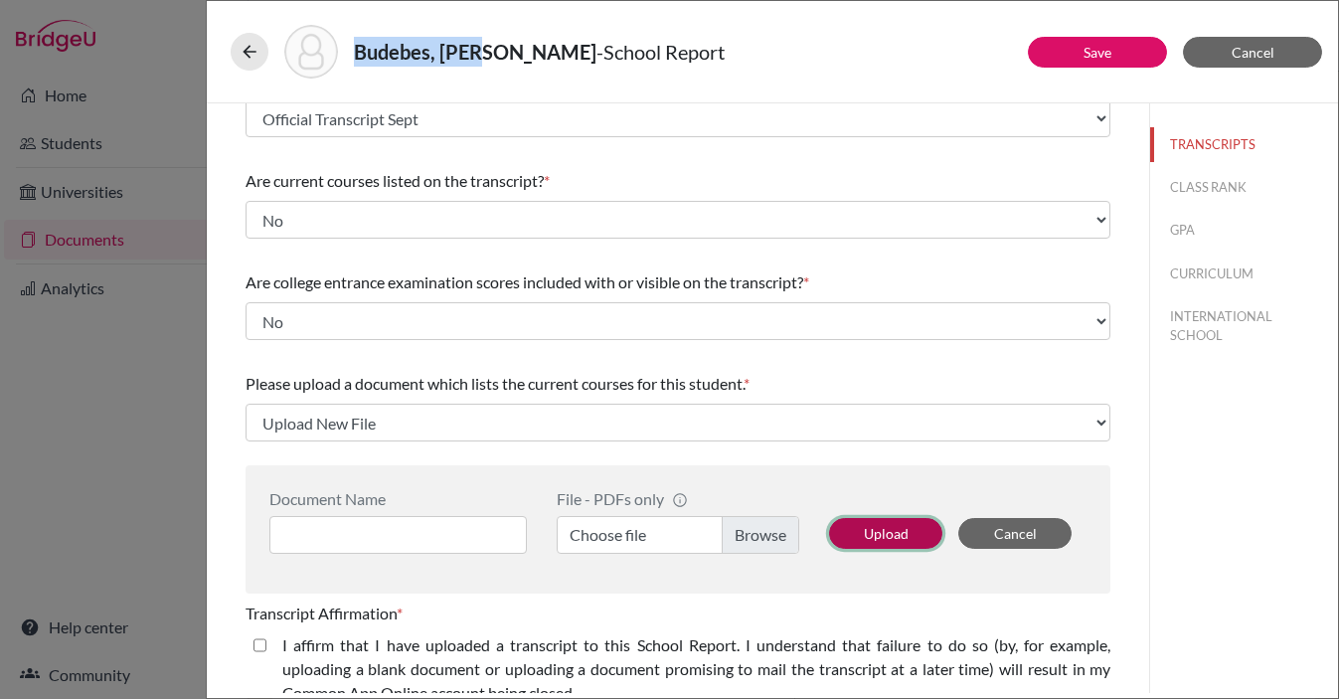
click at [881, 530] on button "Upload" at bounding box center [885, 533] width 113 height 31
click at [885, 533] on button "Upload" at bounding box center [885, 533] width 113 height 31
click at [748, 542] on label "Choose file" at bounding box center [678, 535] width 243 height 38
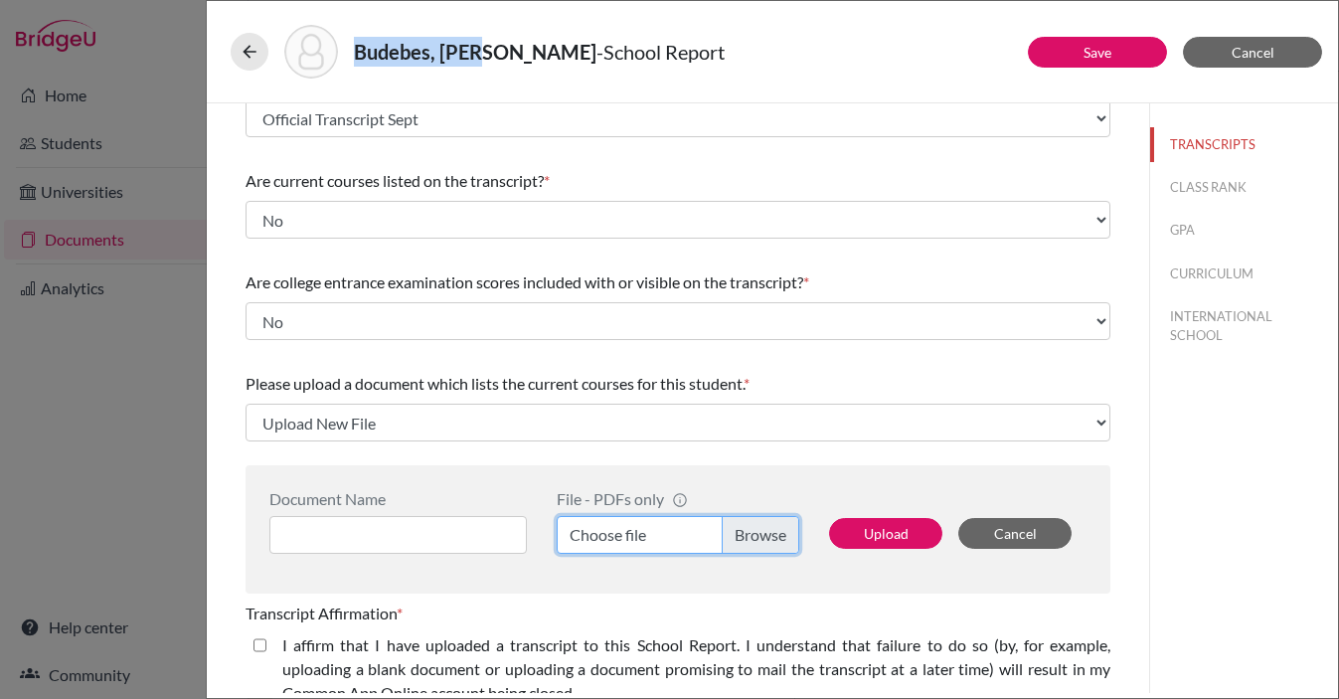
click at [748, 542] on input "Choose file" at bounding box center [678, 535] width 243 height 38
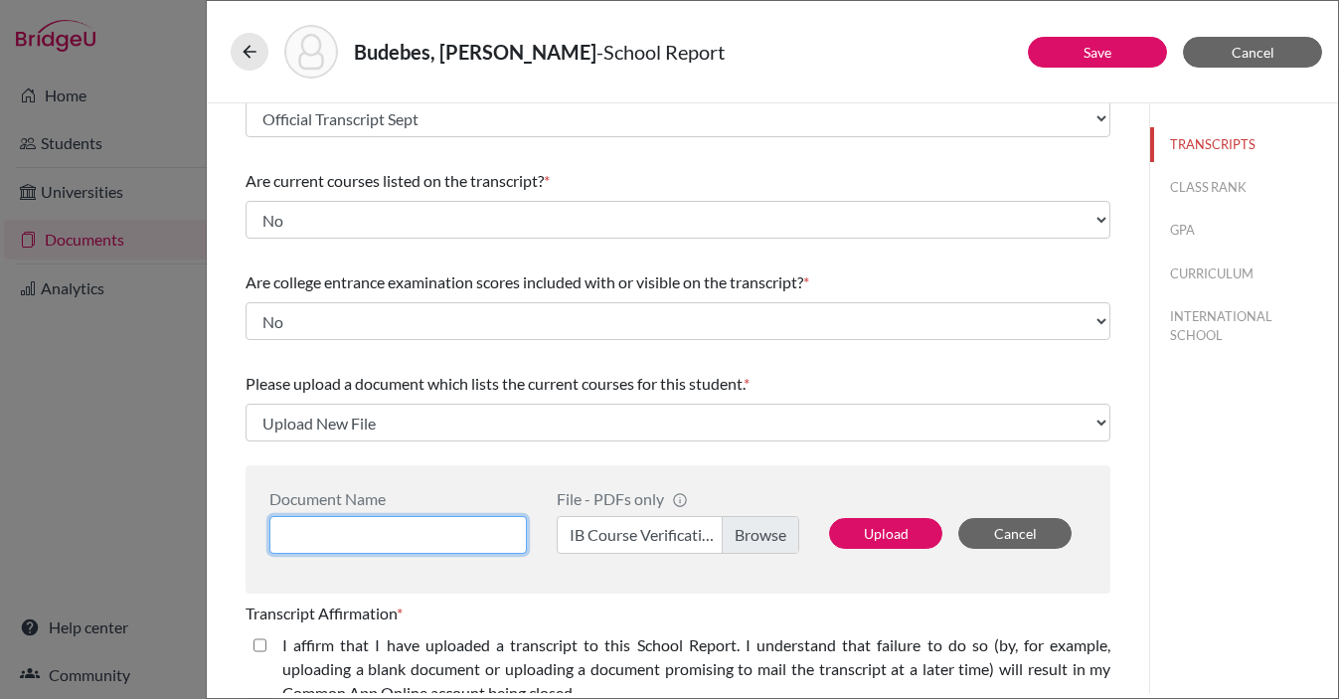
click at [426, 539] on input at bounding box center [398, 535] width 258 height 38
click at [674, 531] on label "IB Course Verification Budebes, Sara.pdf" at bounding box center [678, 535] width 243 height 38
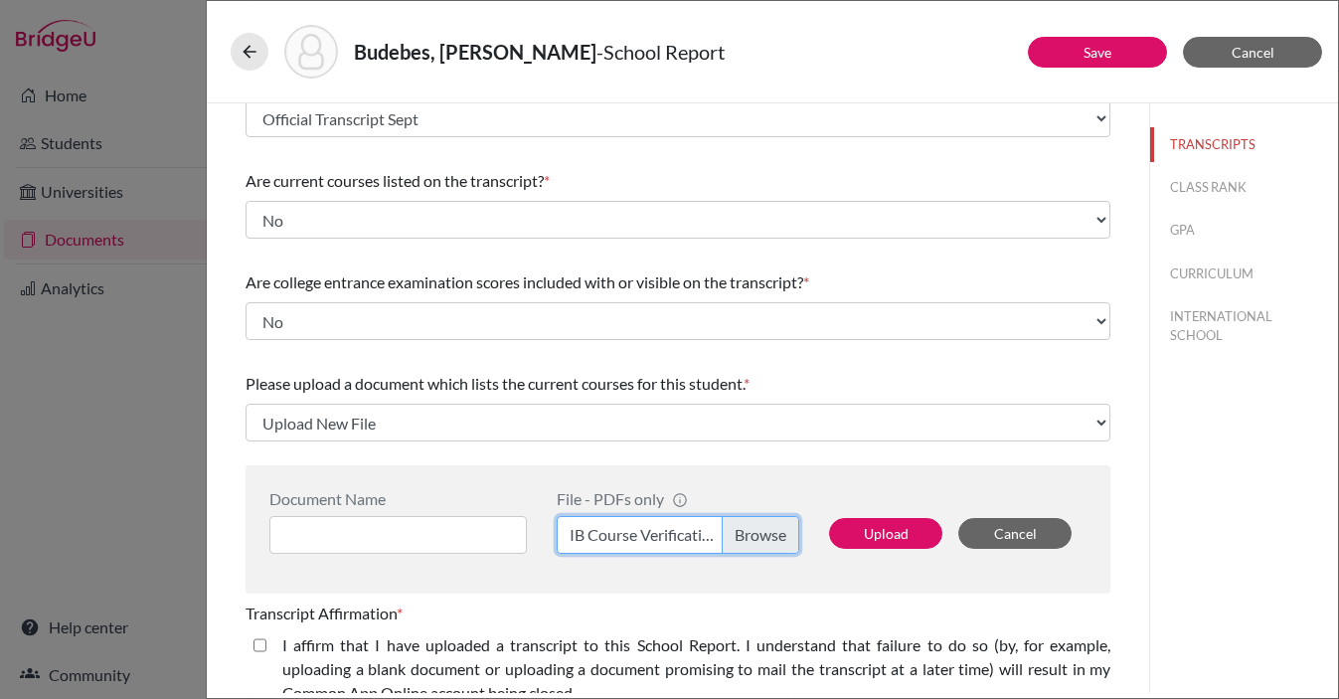
click at [674, 531] on input "IB Course Verification Budebes, Sara.pdf" at bounding box center [678, 535] width 243 height 38
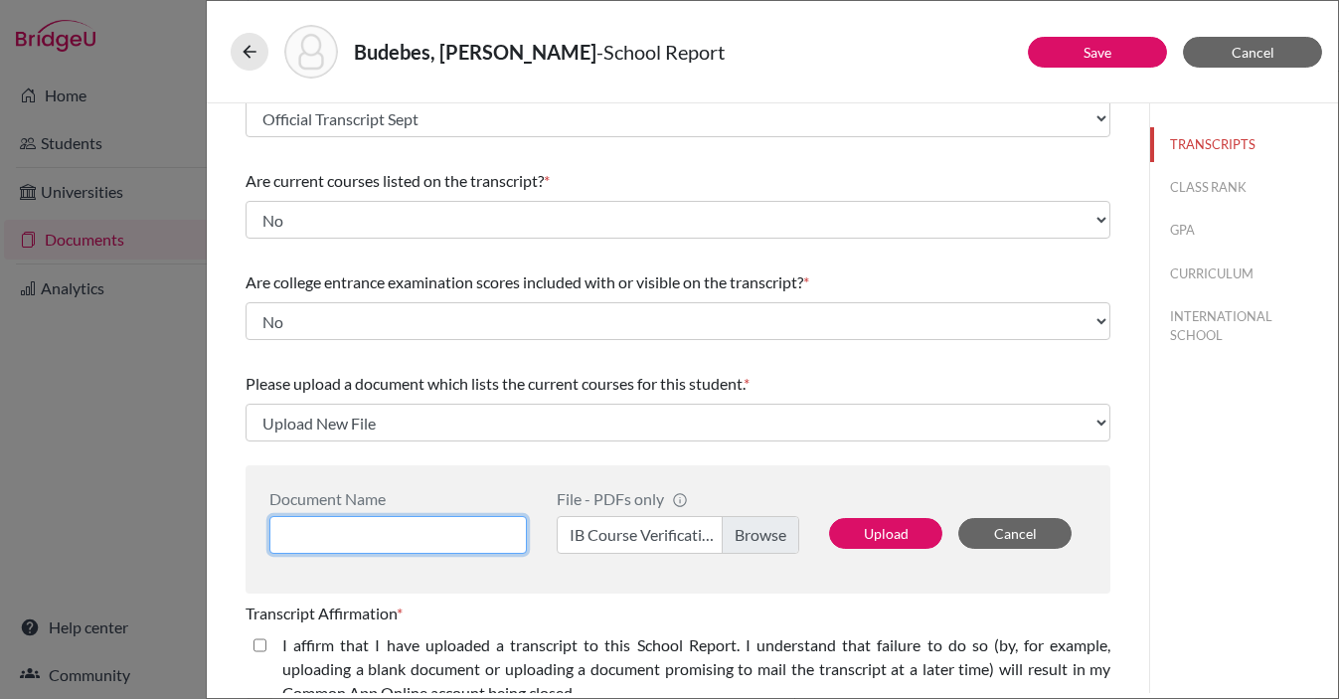
click at [424, 525] on input at bounding box center [398, 535] width 258 height 38
type input "Course verification"
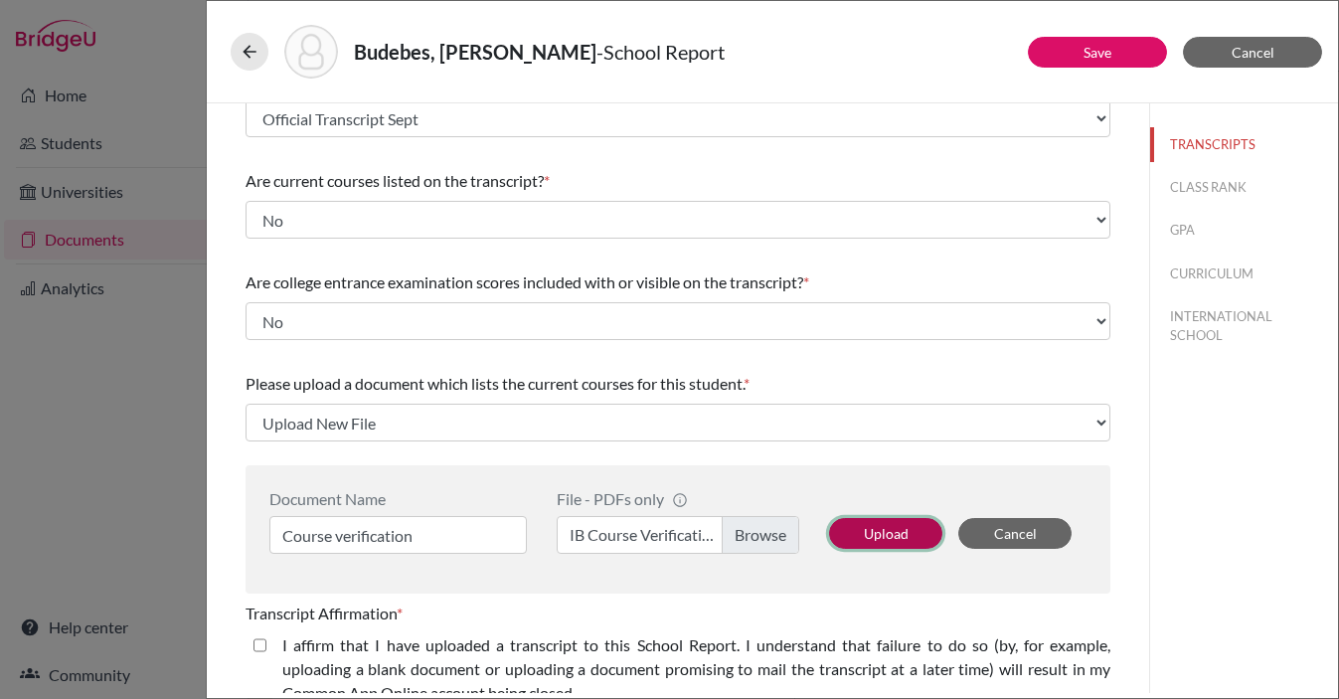
click at [869, 533] on button "Upload" at bounding box center [885, 533] width 113 height 31
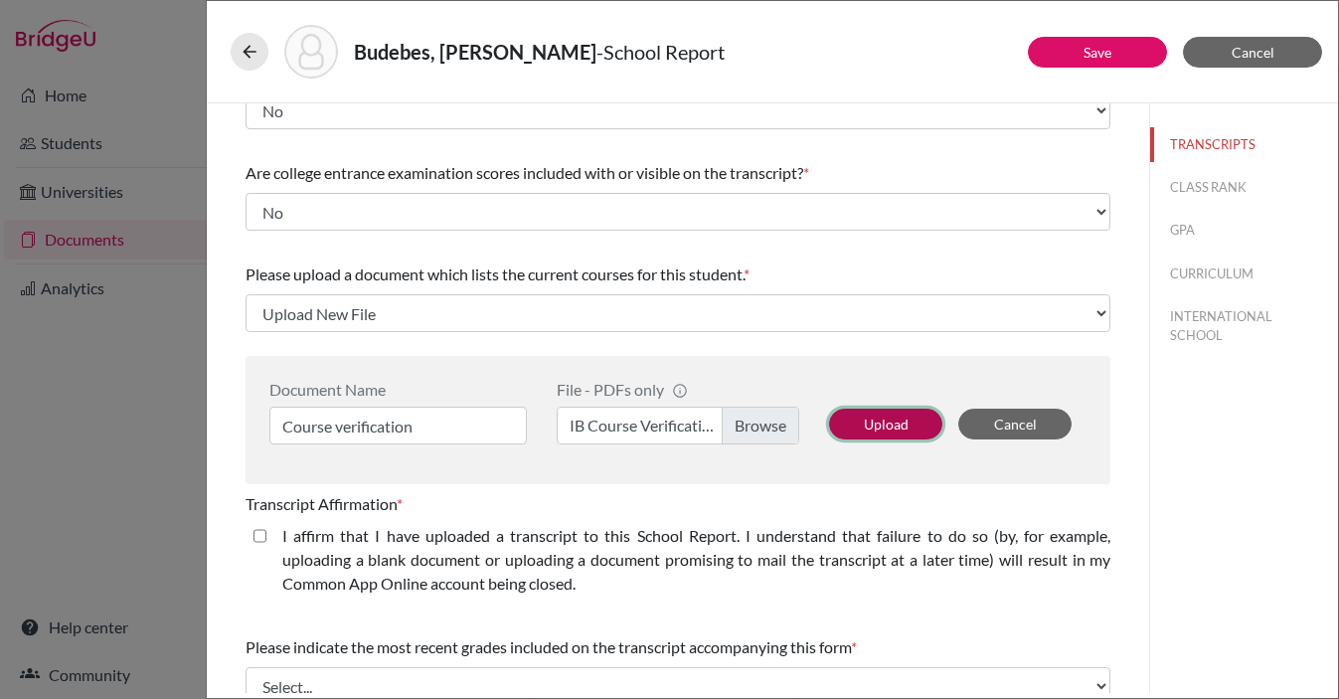
scroll to position [317, 0]
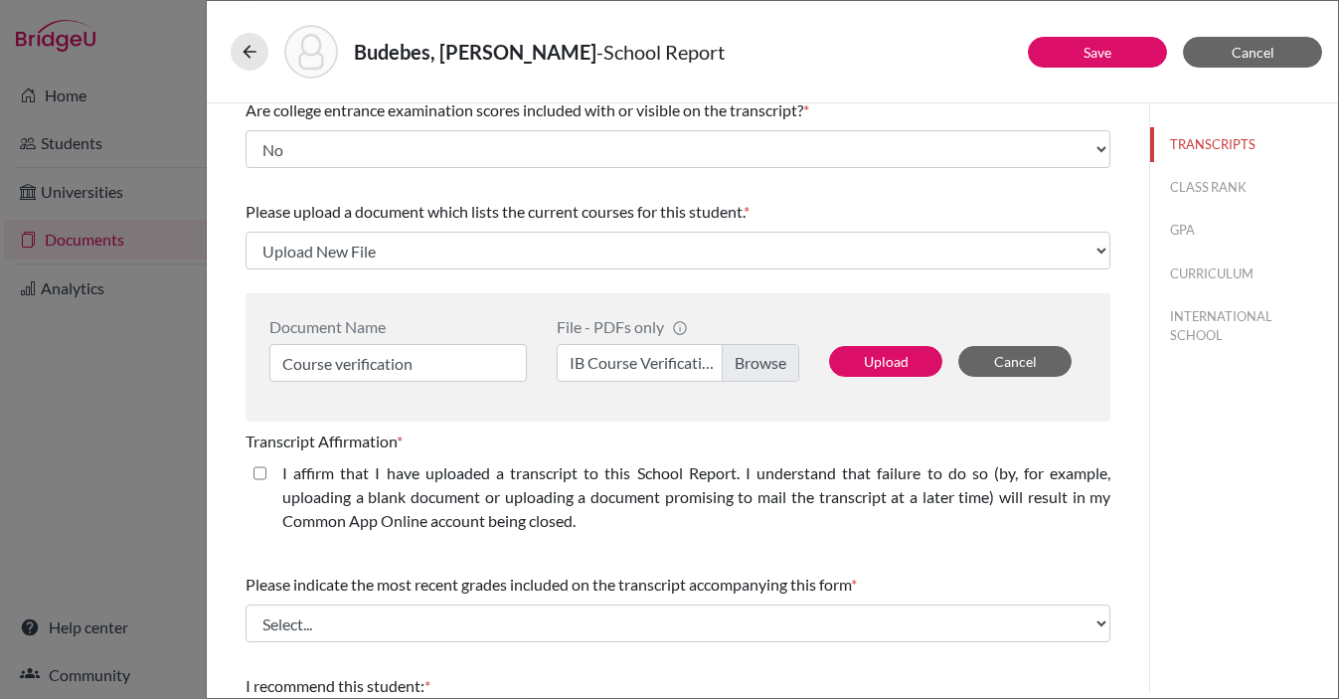
select select "684607"
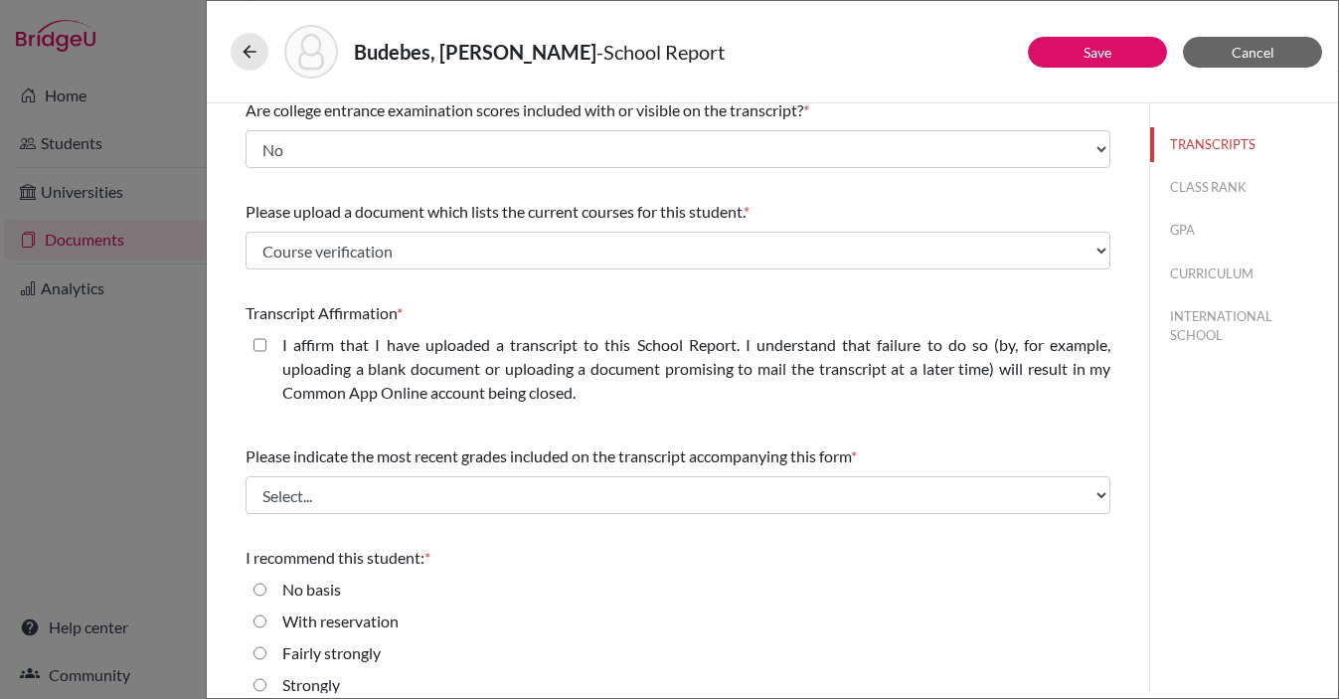
click at [261, 342] on closed\ "I affirm that I have uploaded a transcript to this School Report. I understand …" at bounding box center [260, 345] width 13 height 24
checkbox closed\ "true"
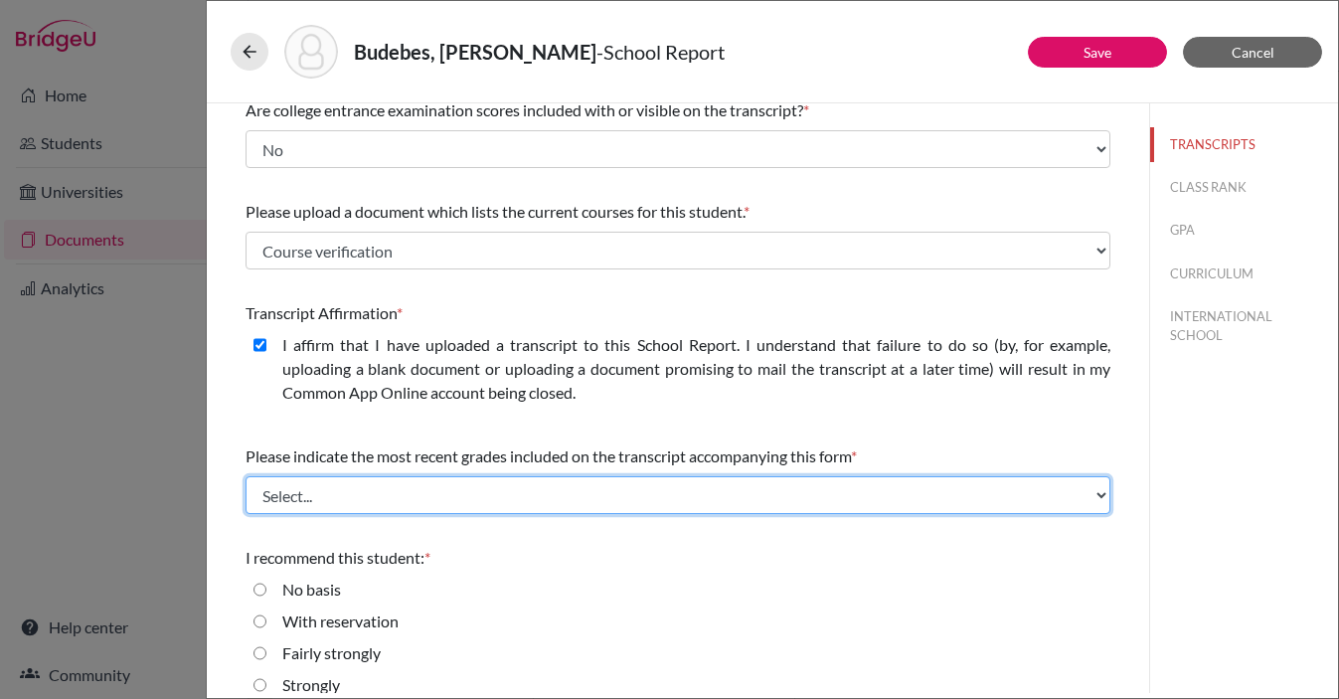
click at [386, 496] on select "Select... Final junior year grades 1st Quarter senior year grades 2nd Quarter/1…" at bounding box center [678, 495] width 865 height 38
select select "0"
click at [246, 476] on select "Select... Final junior year grades 1st Quarter senior year grades 2nd Quarter/1…" at bounding box center [678, 495] width 865 height 38
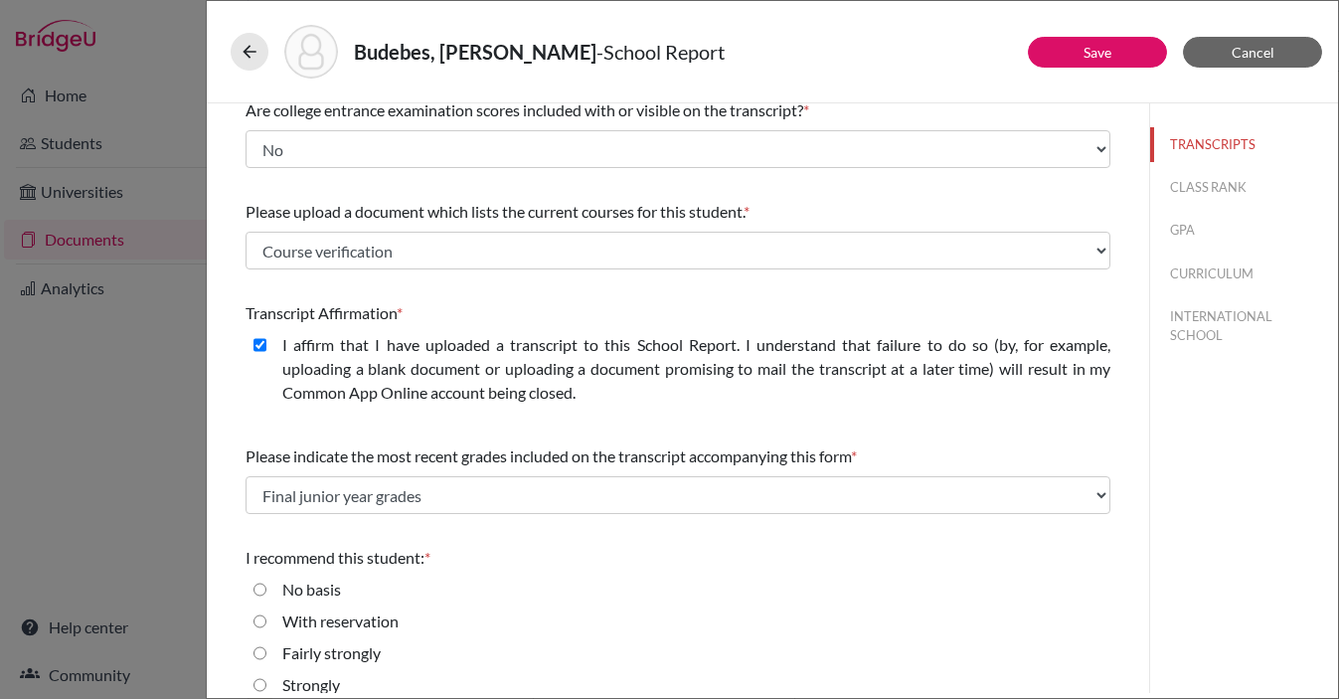
click at [680, 588] on div "No basis" at bounding box center [678, 594] width 865 height 32
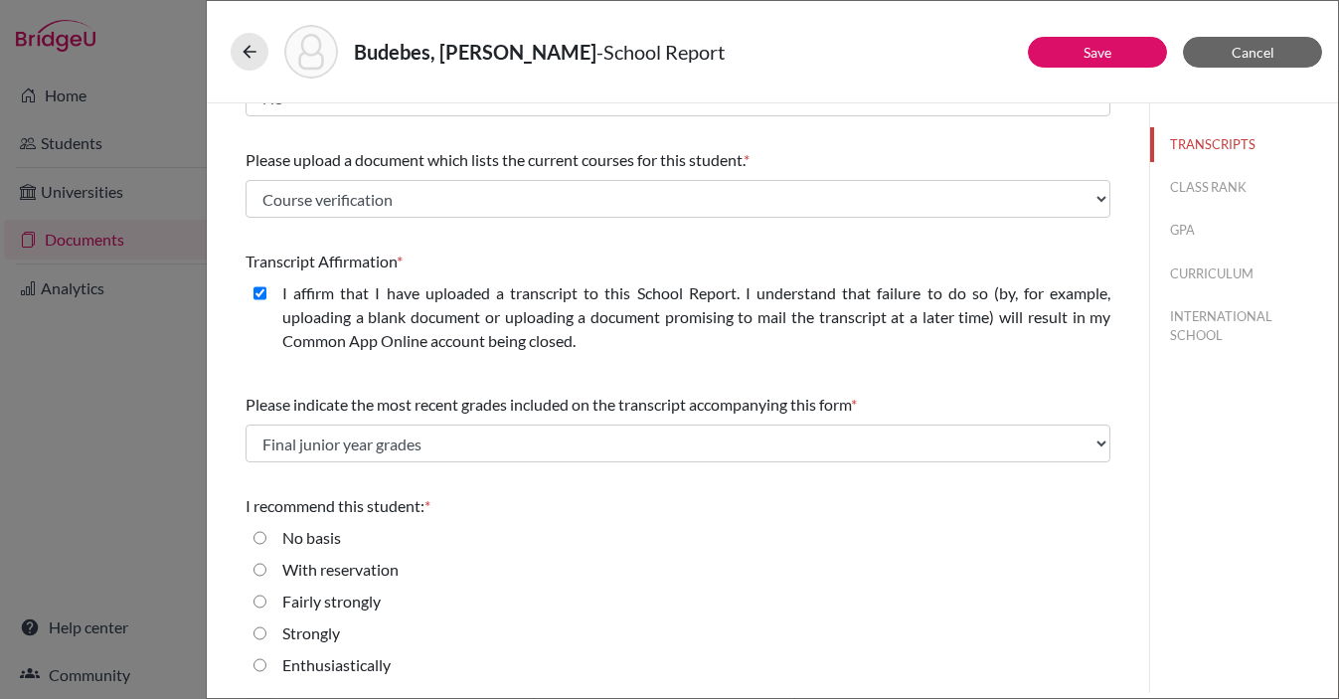
click at [261, 632] on input "Strongly" at bounding box center [260, 633] width 13 height 24
radio input "true"
click at [1090, 50] on link "Save" at bounding box center [1098, 52] width 28 height 17
select select "Select..."
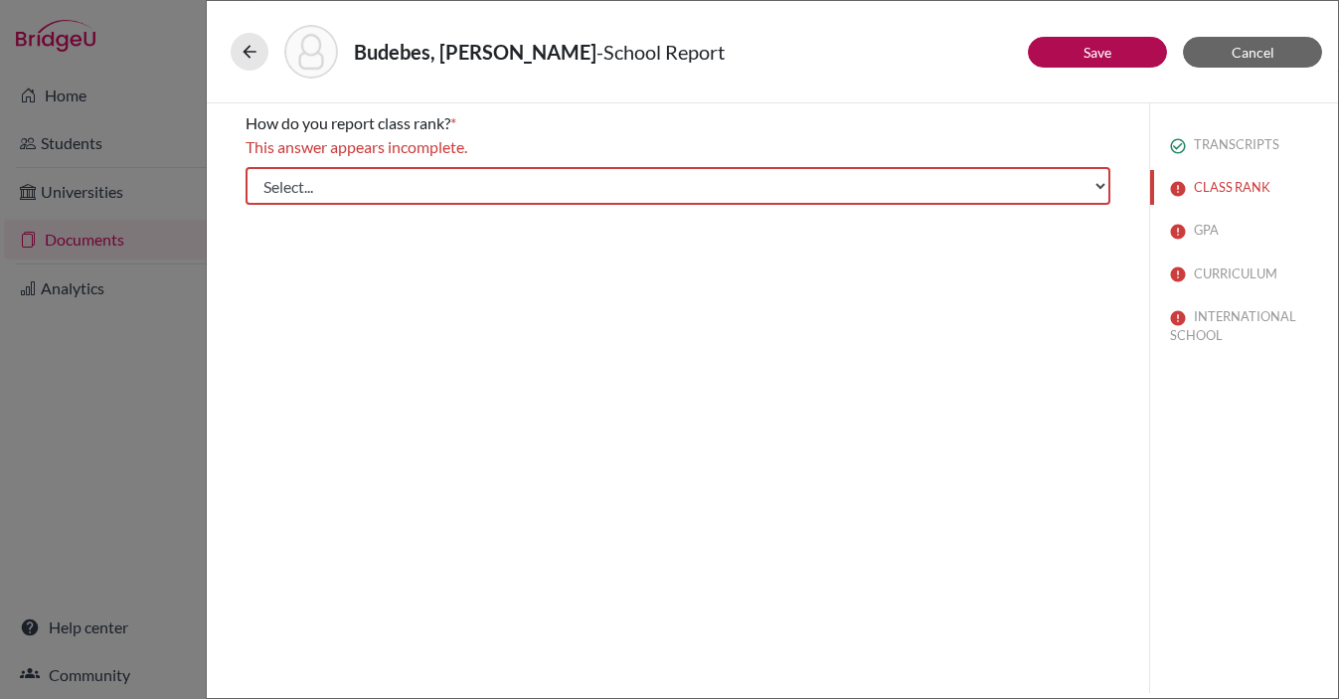
scroll to position [0, 0]
